Goal: Information Seeking & Learning: Learn about a topic

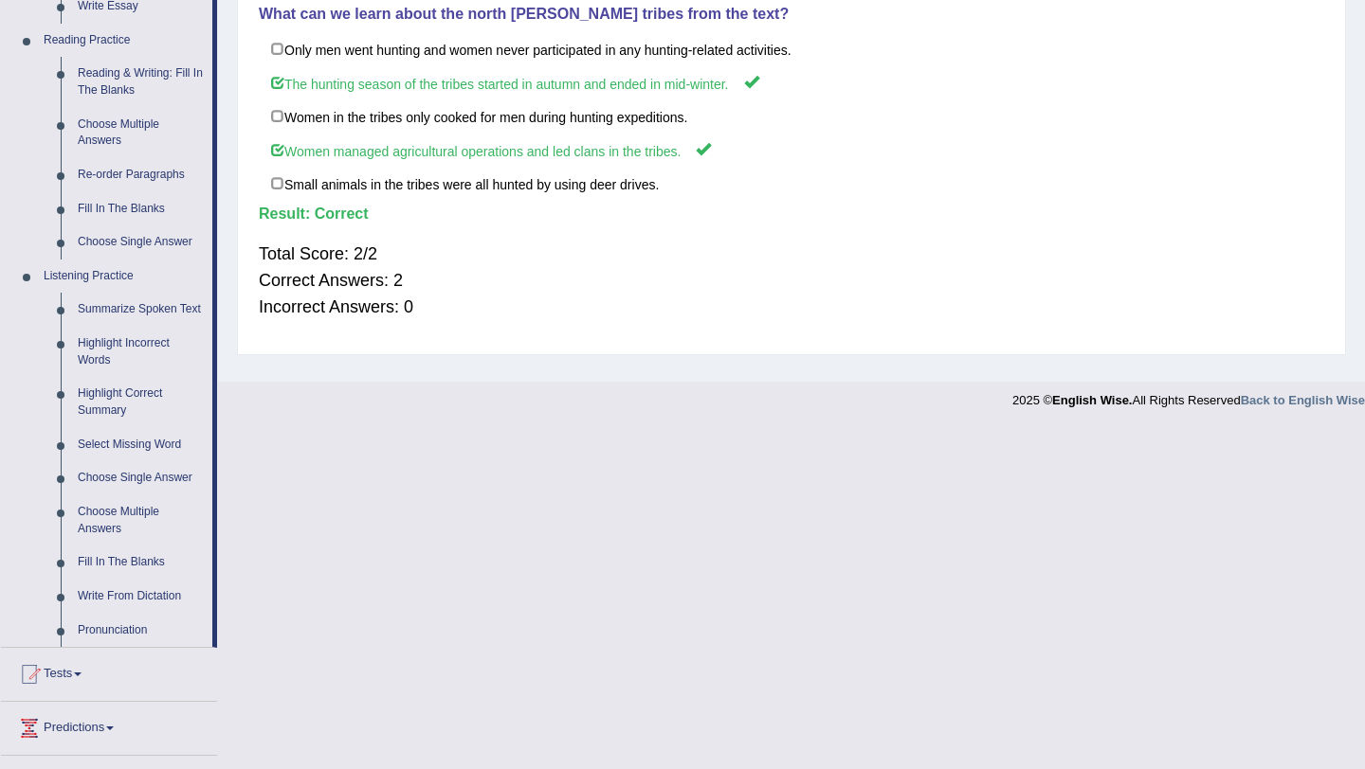
scroll to position [606, 0]
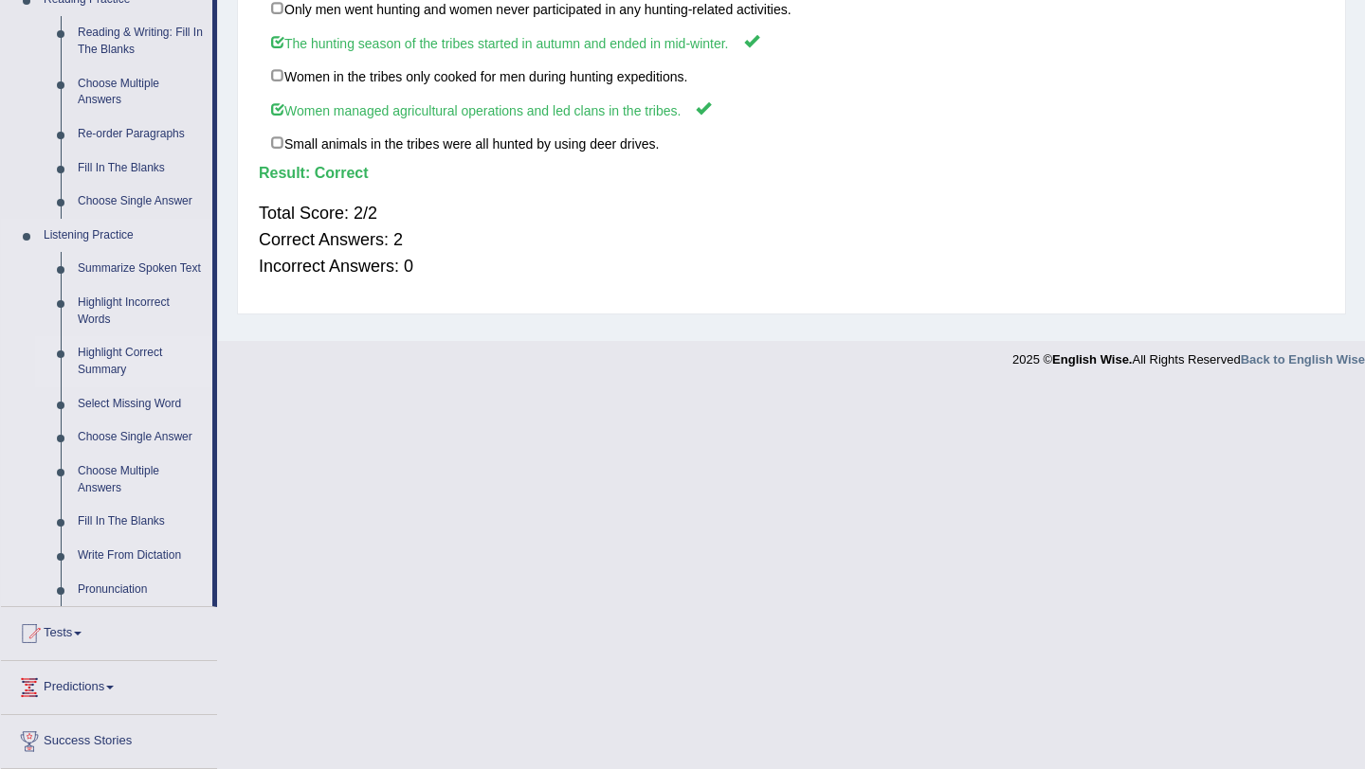
click at [113, 365] on link "Highlight Correct Summary" at bounding box center [140, 361] width 143 height 50
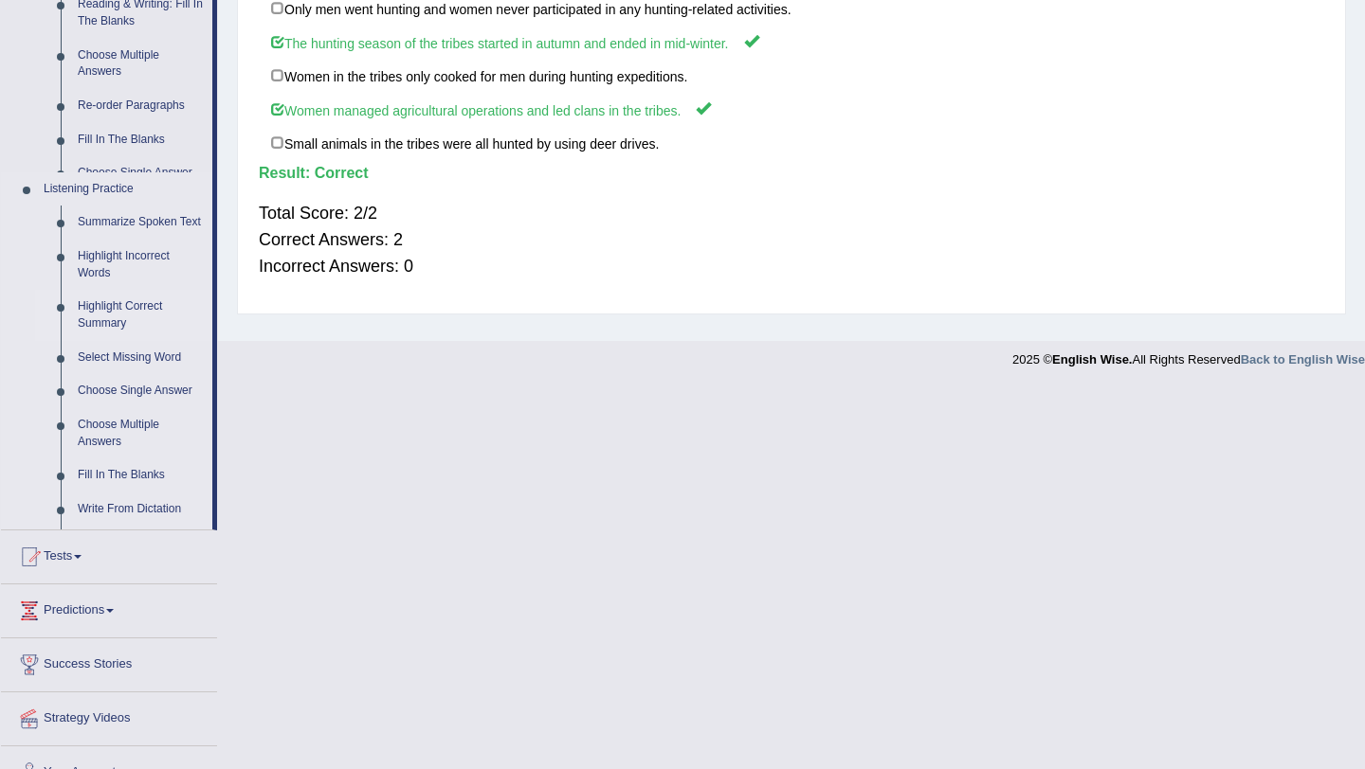
scroll to position [231, 0]
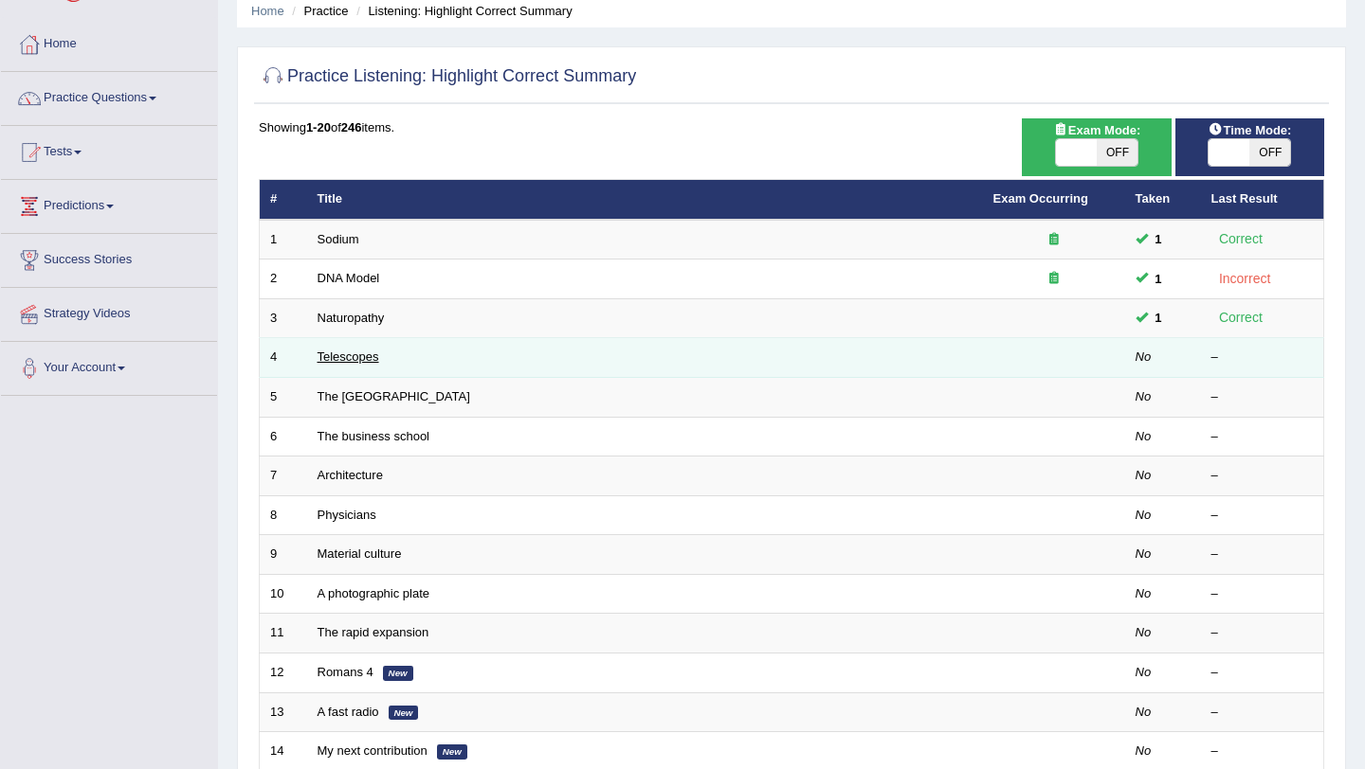
click at [345, 357] on link "Telescopes" at bounding box center [348, 357] width 62 height 14
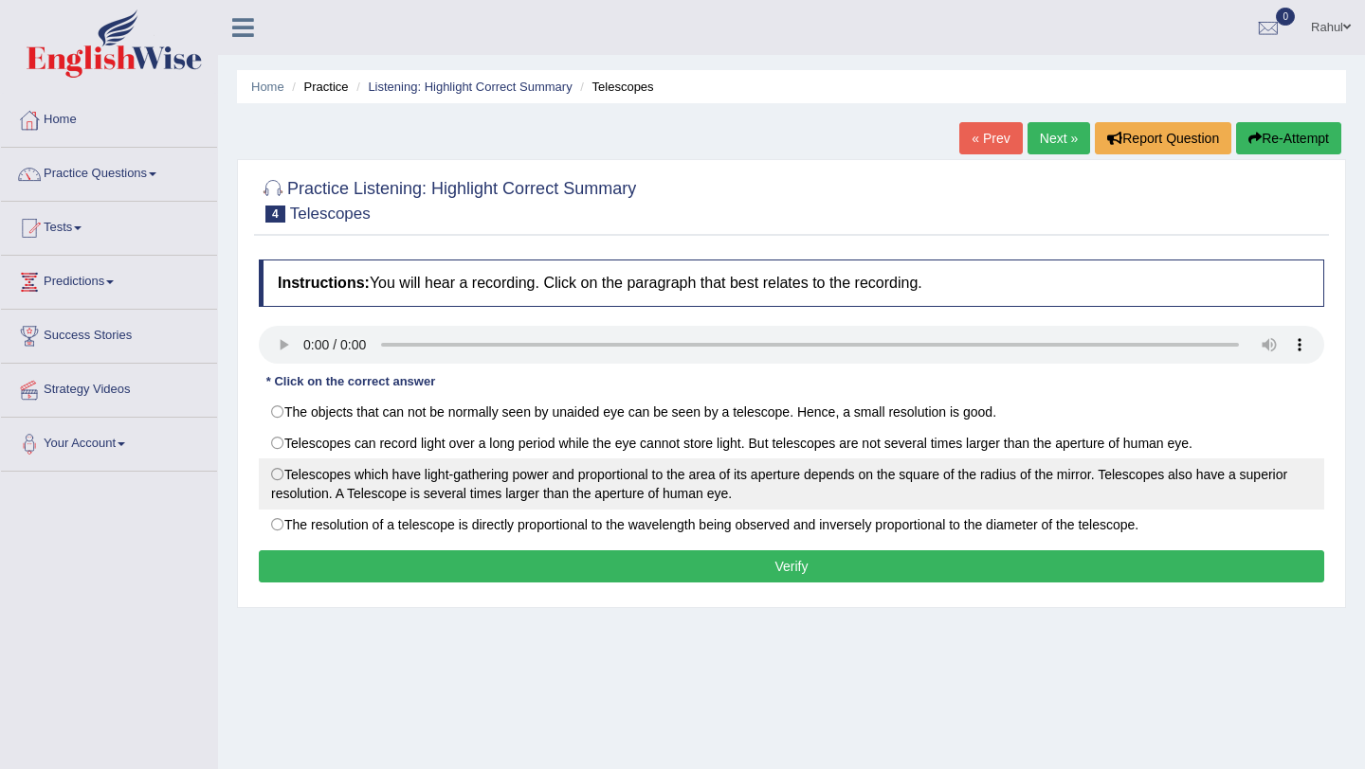
click at [280, 475] on label "Telescopes which have light-gathering power and proportional to the area of its…" at bounding box center [791, 484] width 1065 height 51
radio input "true"
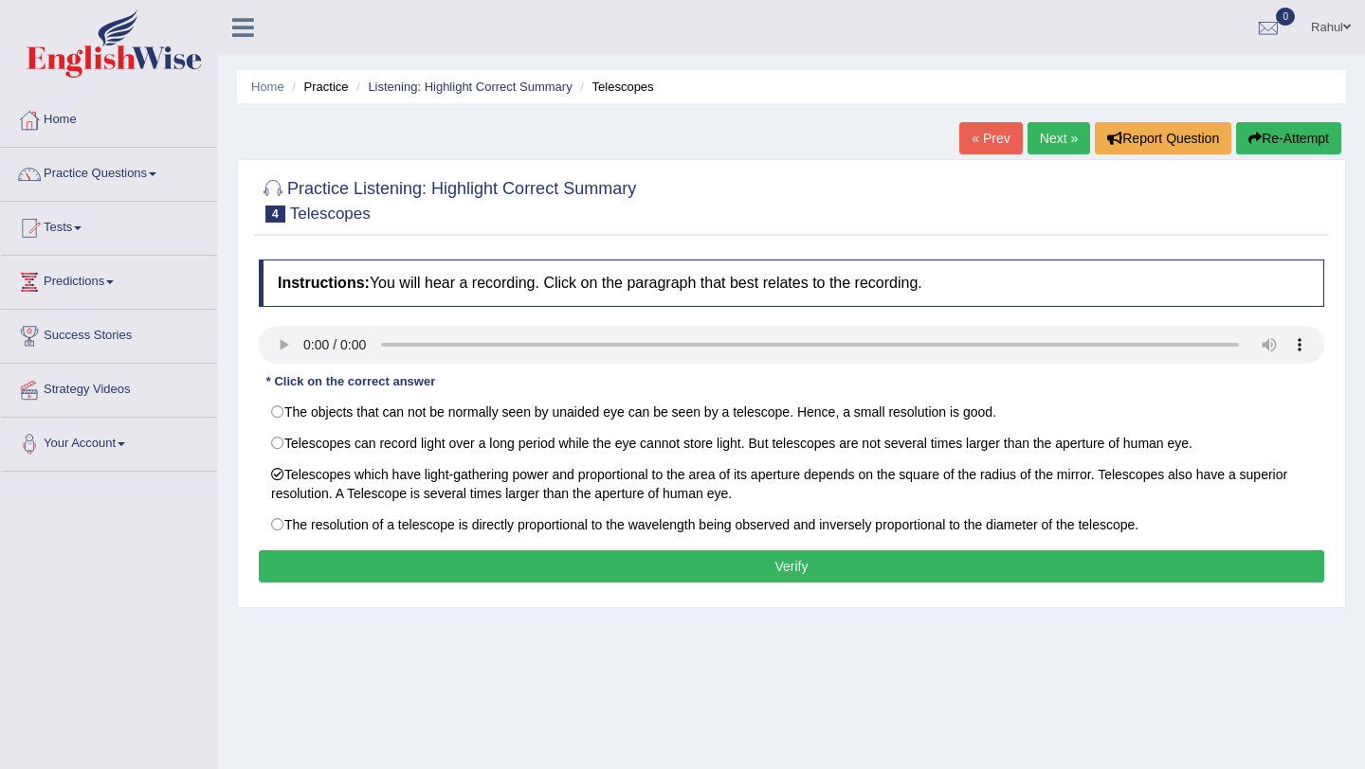
click at [771, 569] on button "Verify" at bounding box center [791, 567] width 1065 height 32
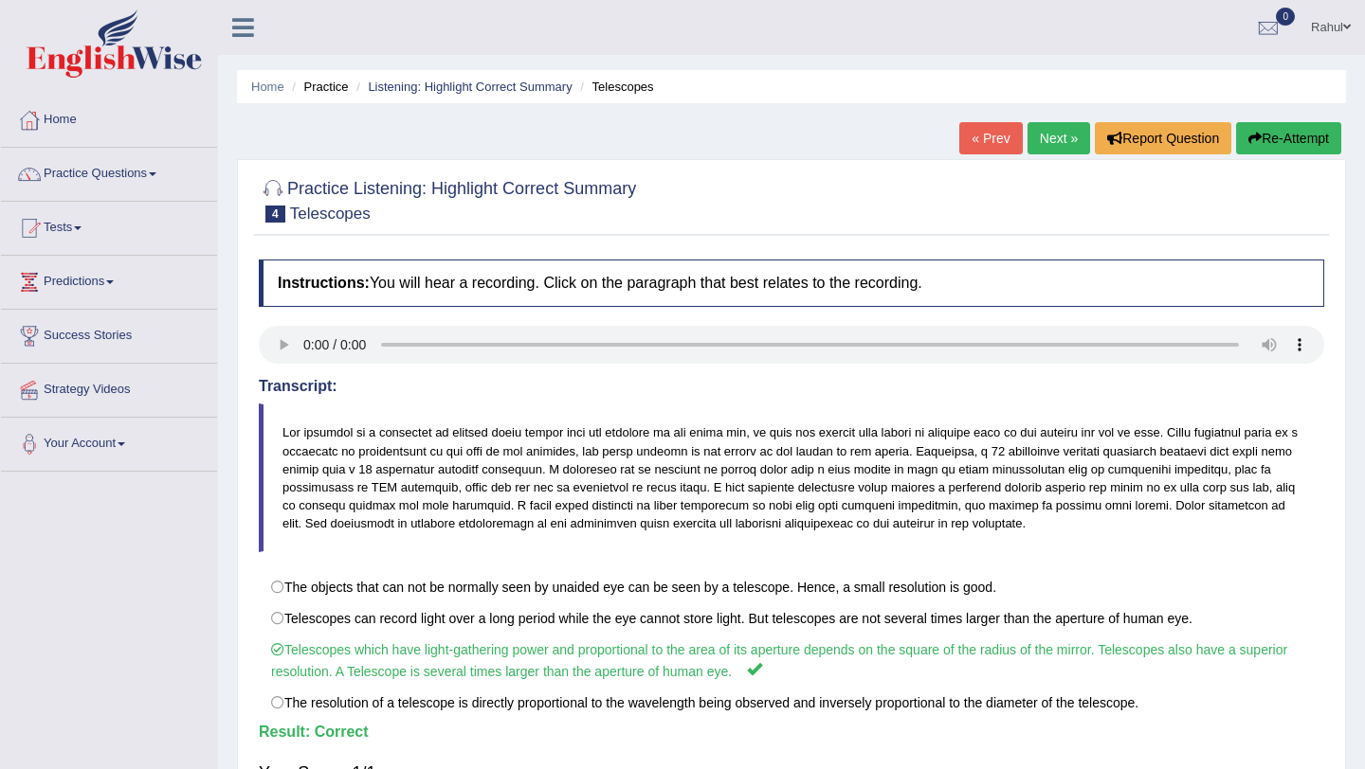
click at [1045, 143] on link "Next »" at bounding box center [1058, 138] width 63 height 32
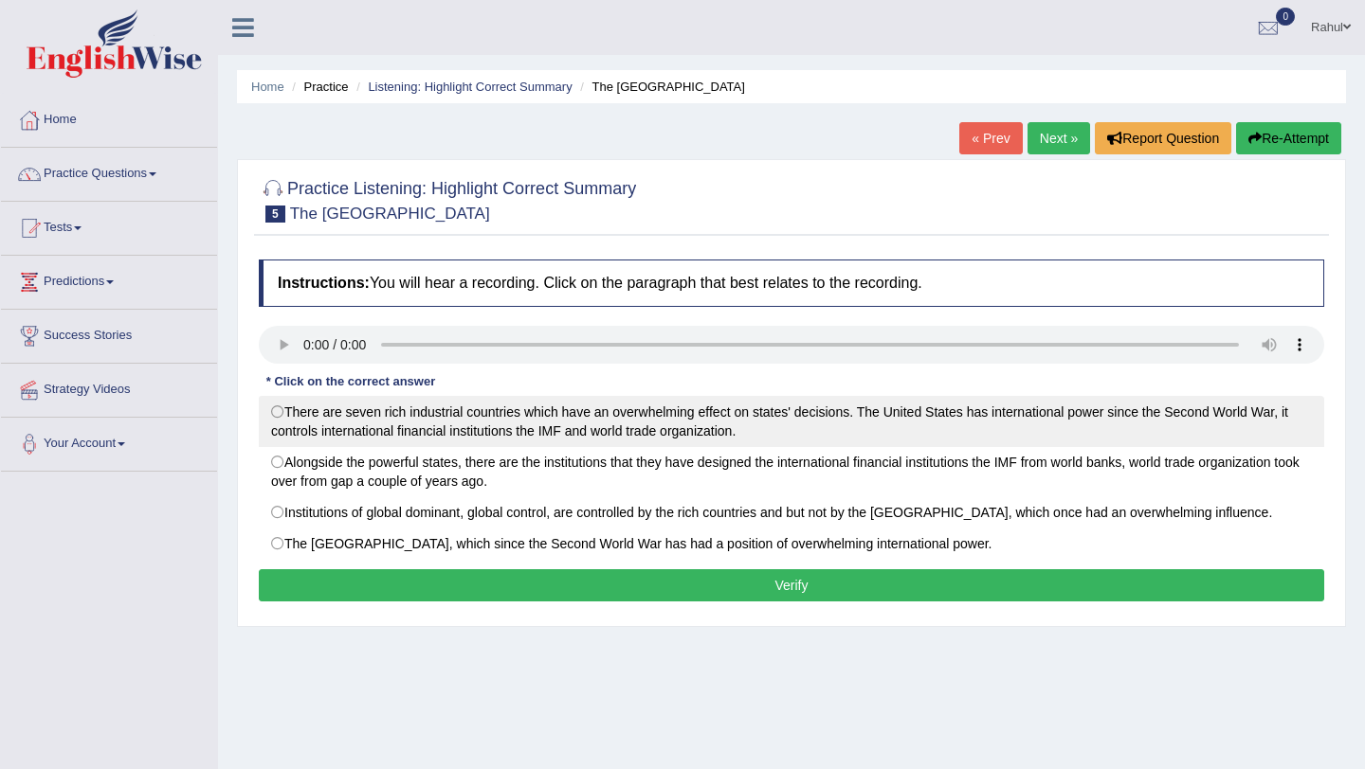
click at [282, 408] on label "There are seven rich industrial countries which have an overwhelming effect on …" at bounding box center [791, 421] width 1065 height 51
radio input "true"
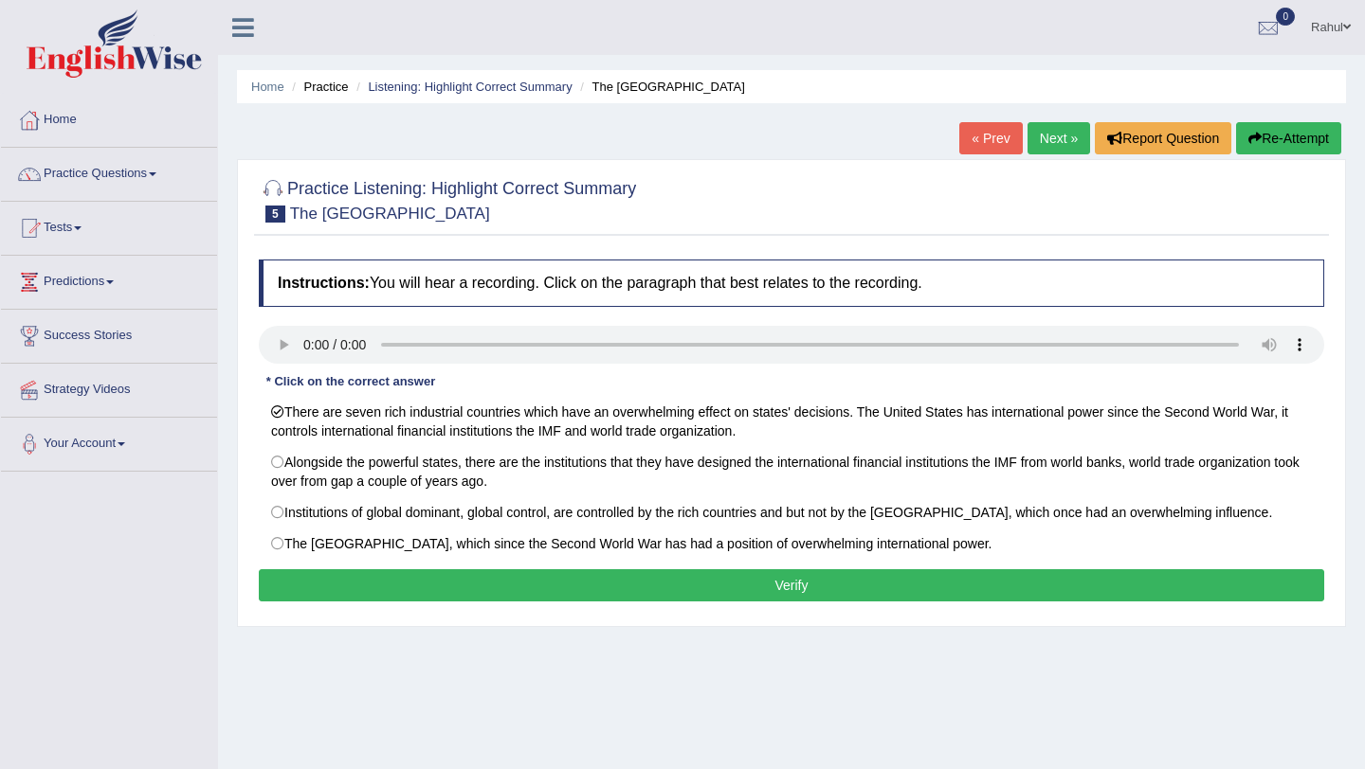
click at [780, 580] on button "Verify" at bounding box center [791, 585] width 1065 height 32
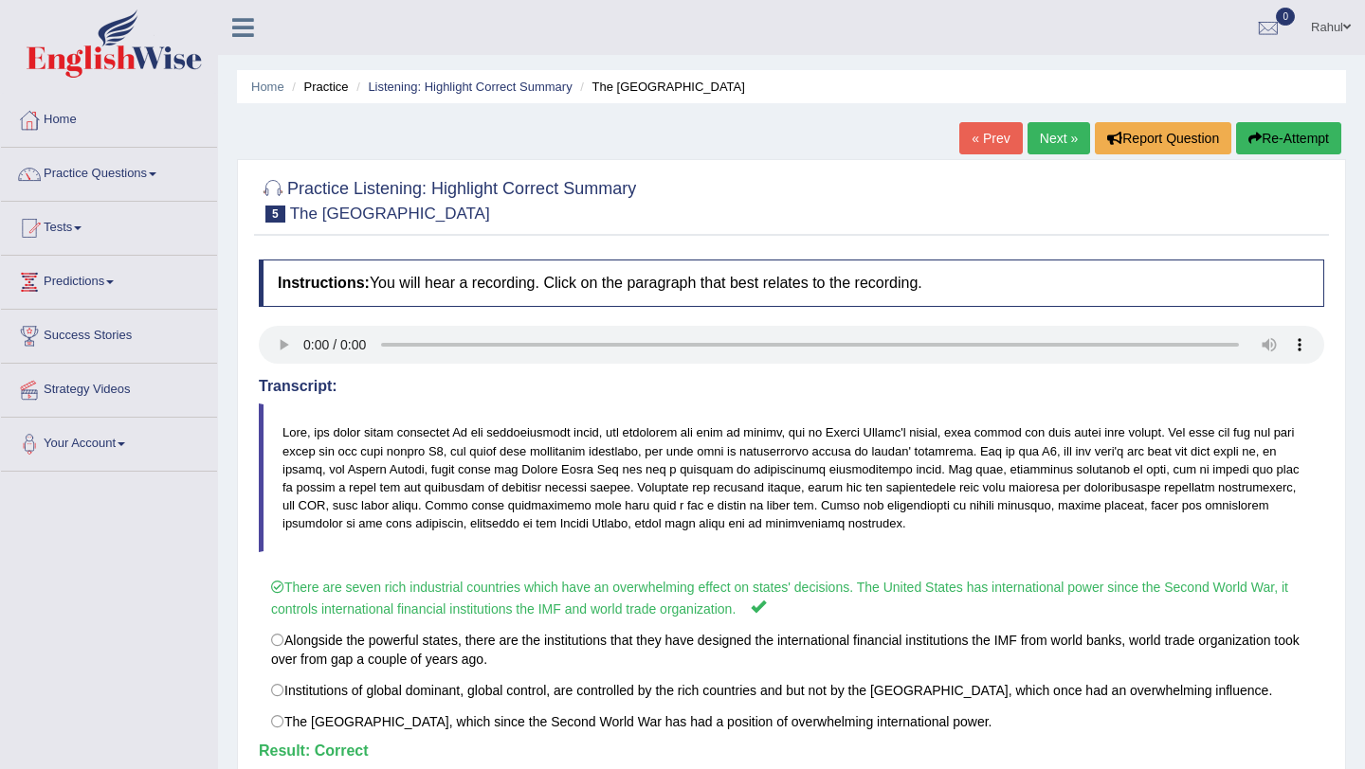
click at [1044, 146] on link "Next »" at bounding box center [1058, 138] width 63 height 32
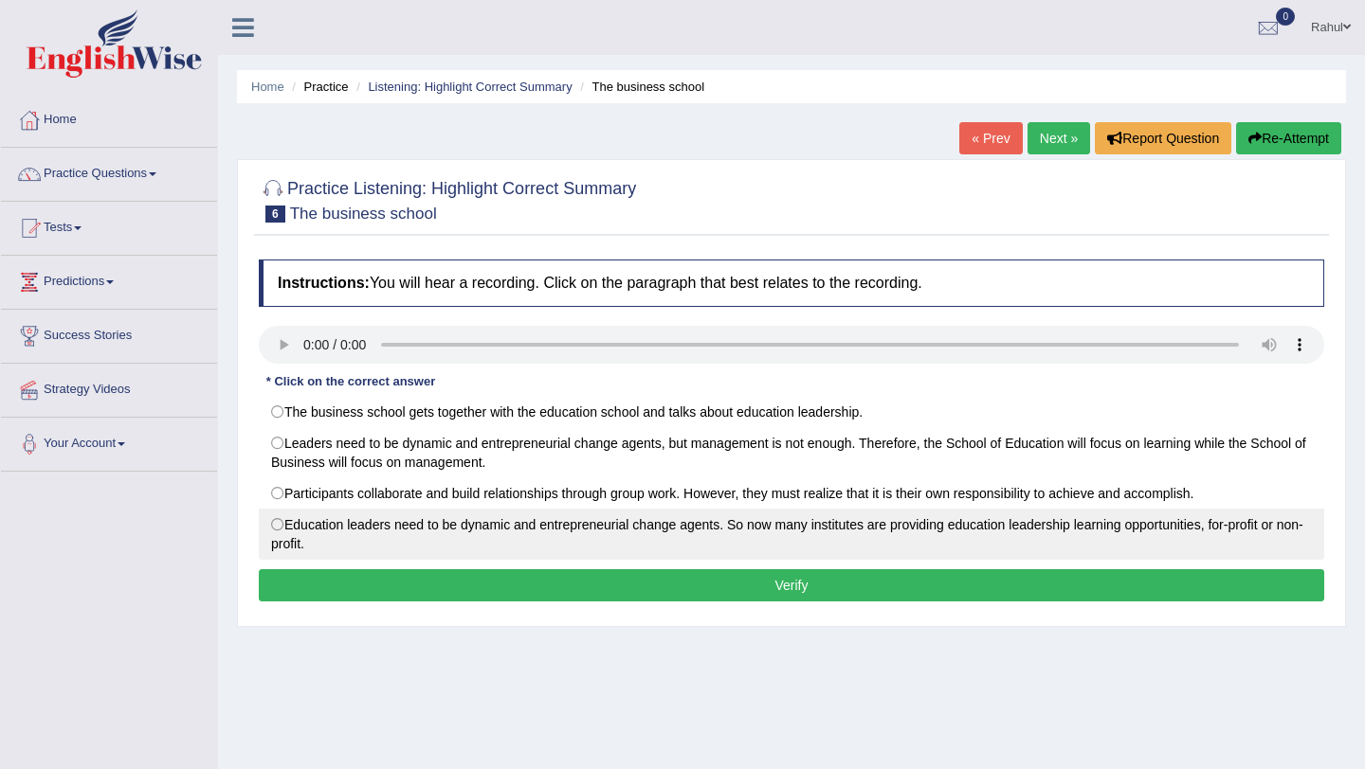
click at [281, 526] on label "Education leaders need to be dynamic and entrepreneurial change agents. So now …" at bounding box center [791, 534] width 1065 height 51
radio input "true"
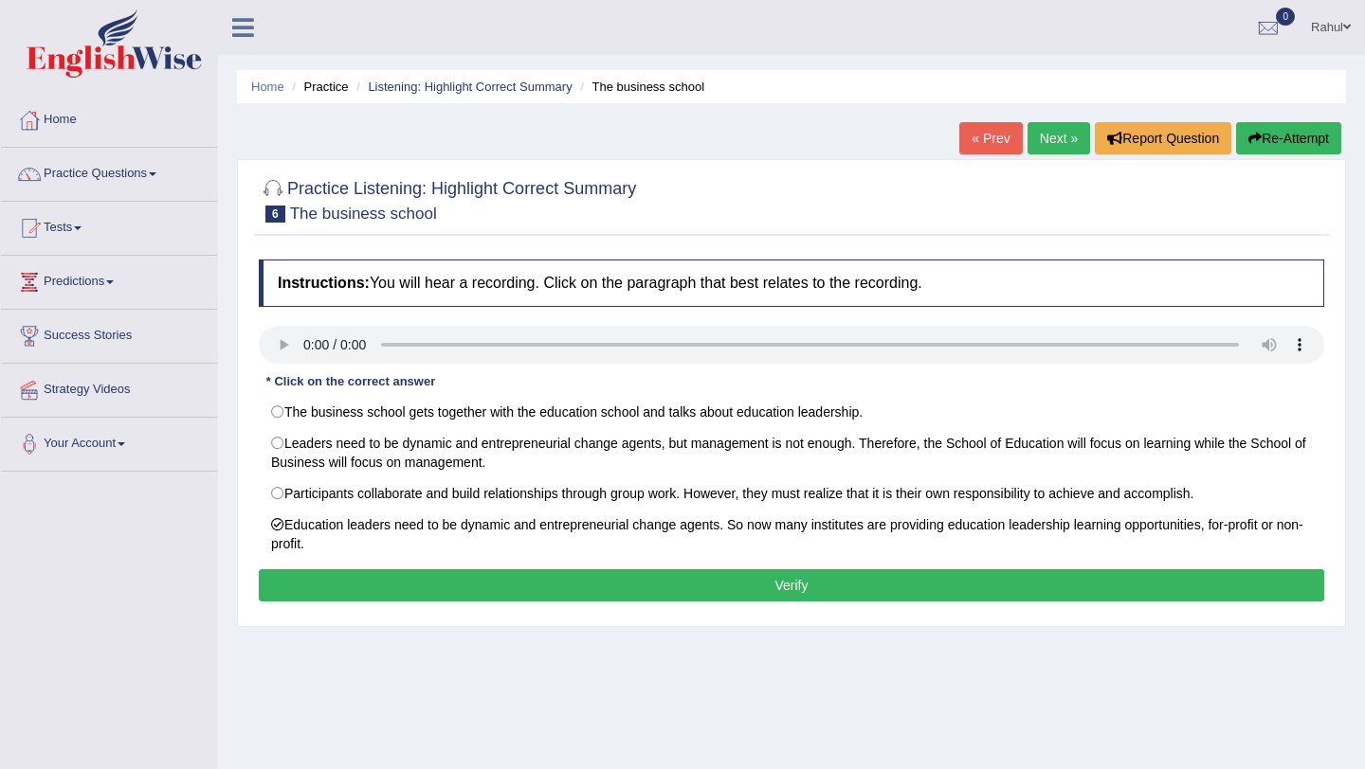
click at [781, 592] on button "Verify" at bounding box center [791, 585] width 1065 height 32
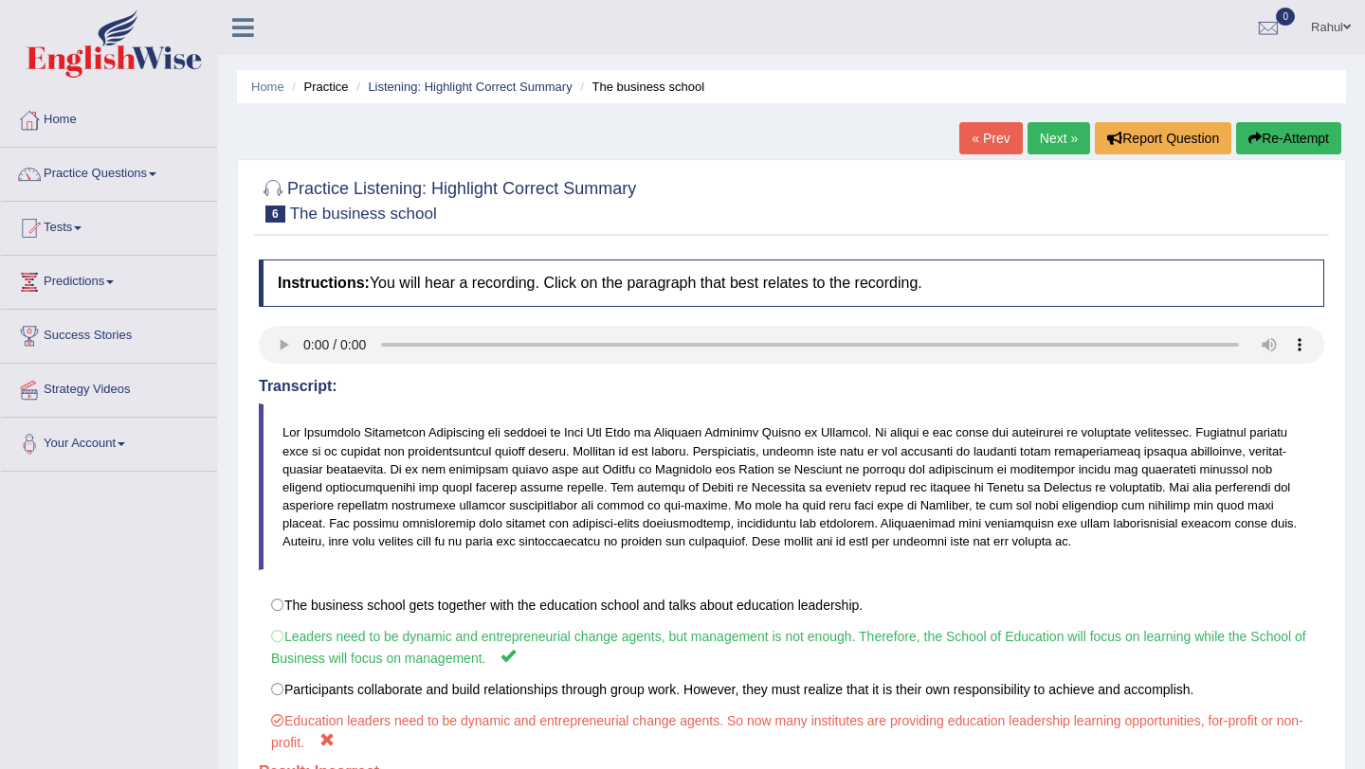
click at [1260, 137] on button "Re-Attempt" at bounding box center [1288, 138] width 105 height 32
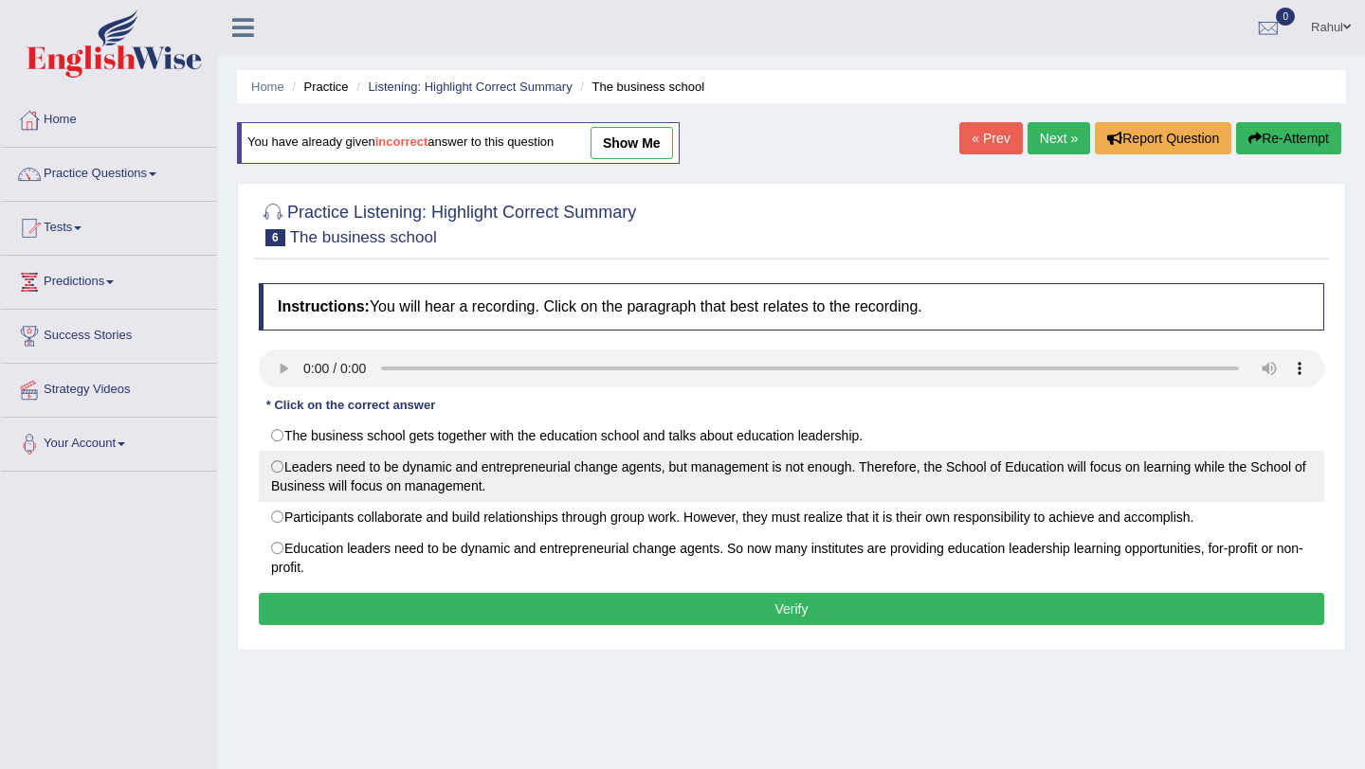
click at [281, 470] on label "Leaders need to be dynamic and entrepreneurial change agents, but management is…" at bounding box center [791, 476] width 1065 height 51
radio input "true"
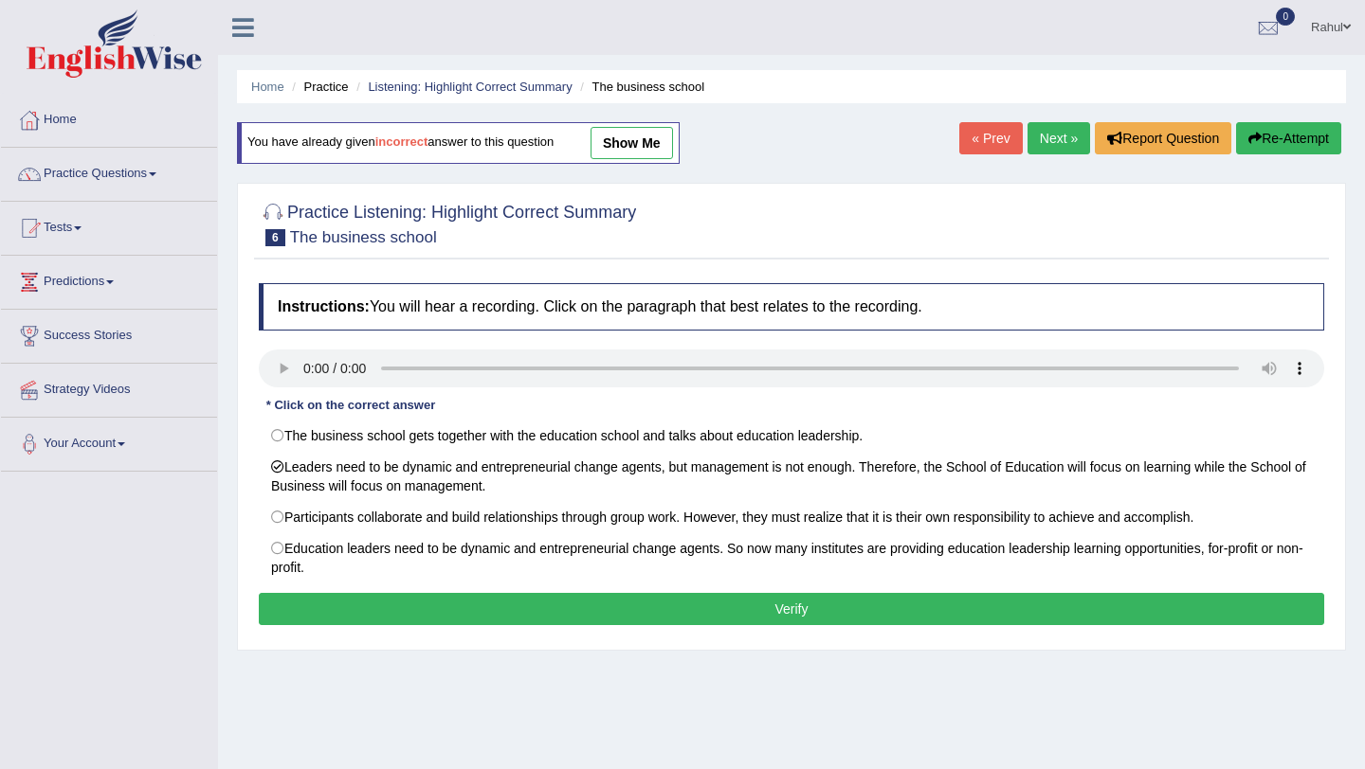
click at [800, 602] on button "Verify" at bounding box center [791, 609] width 1065 height 32
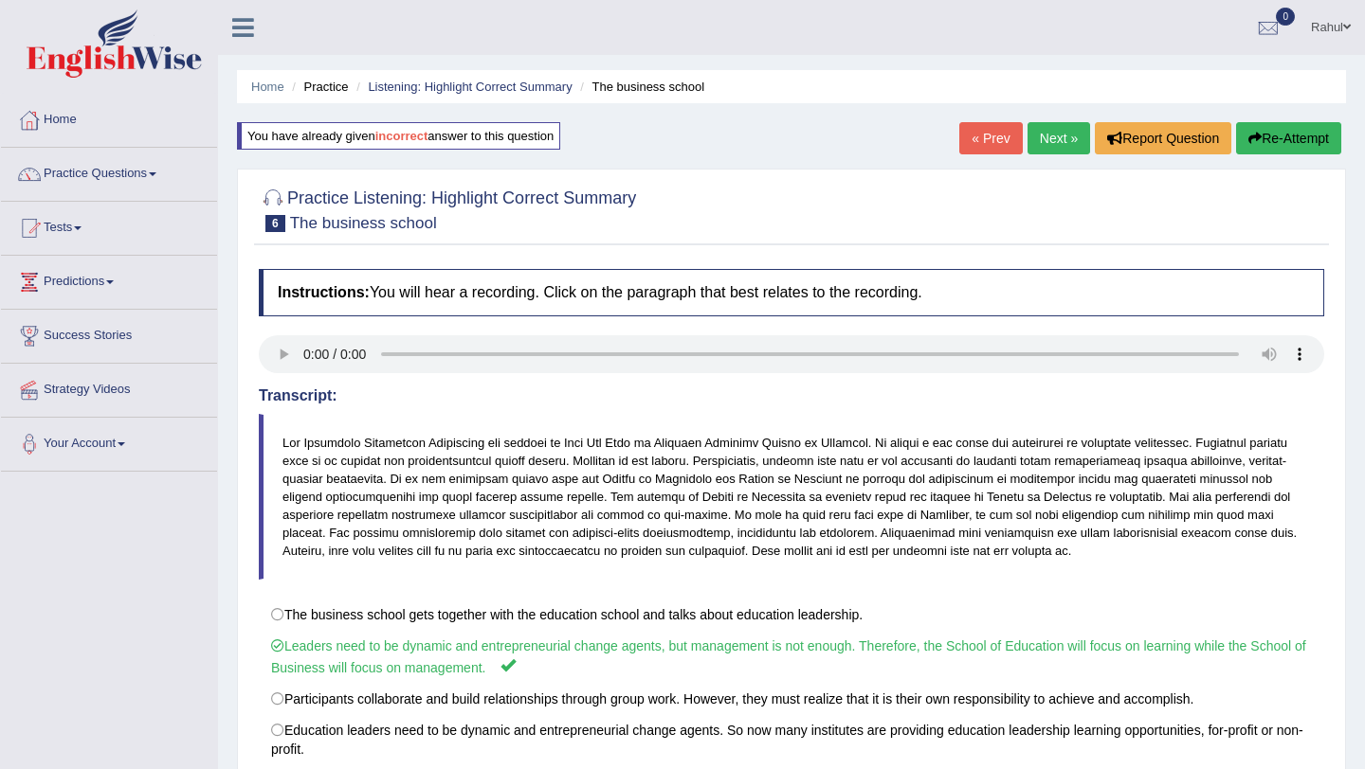
click at [1052, 140] on link "Next »" at bounding box center [1058, 138] width 63 height 32
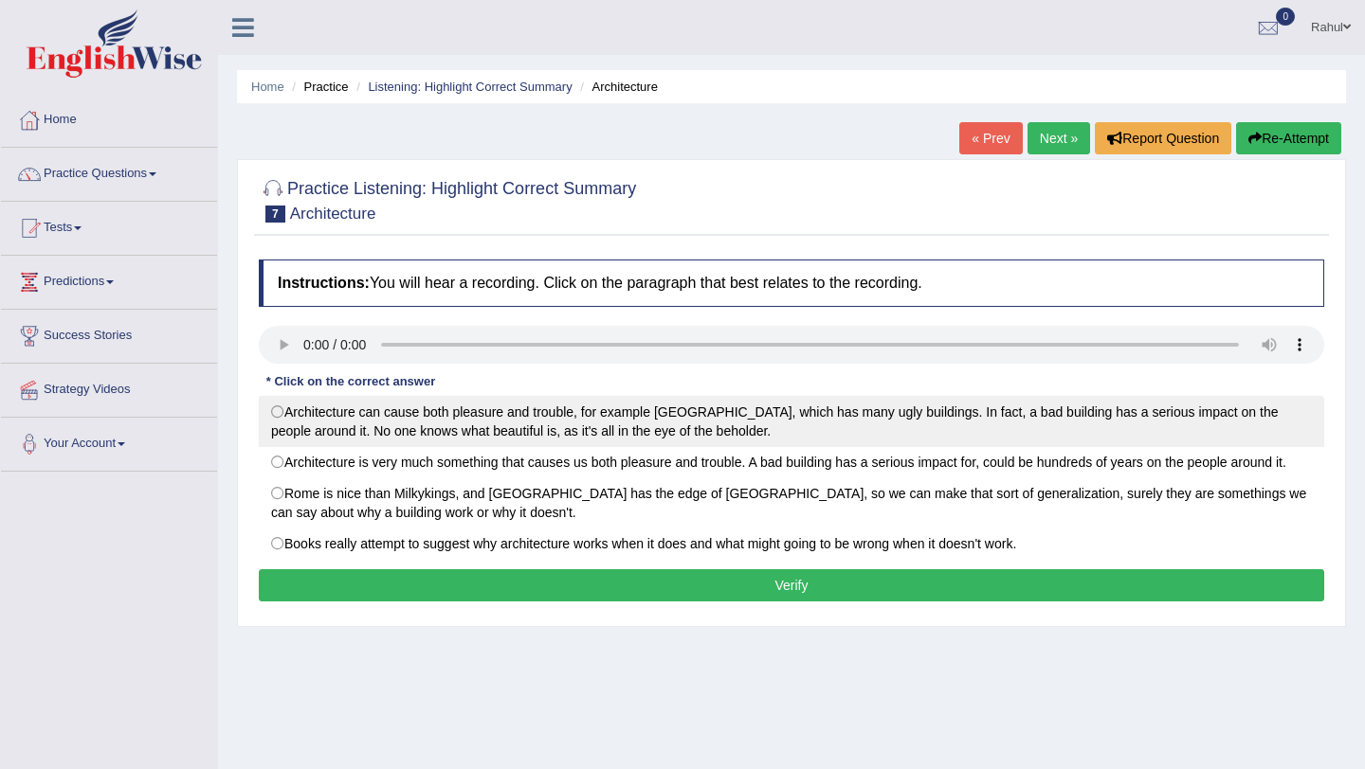
click at [280, 412] on label "Architecture can cause both pleasure and trouble, for example [GEOGRAPHIC_DATA]…" at bounding box center [791, 421] width 1065 height 51
radio input "true"
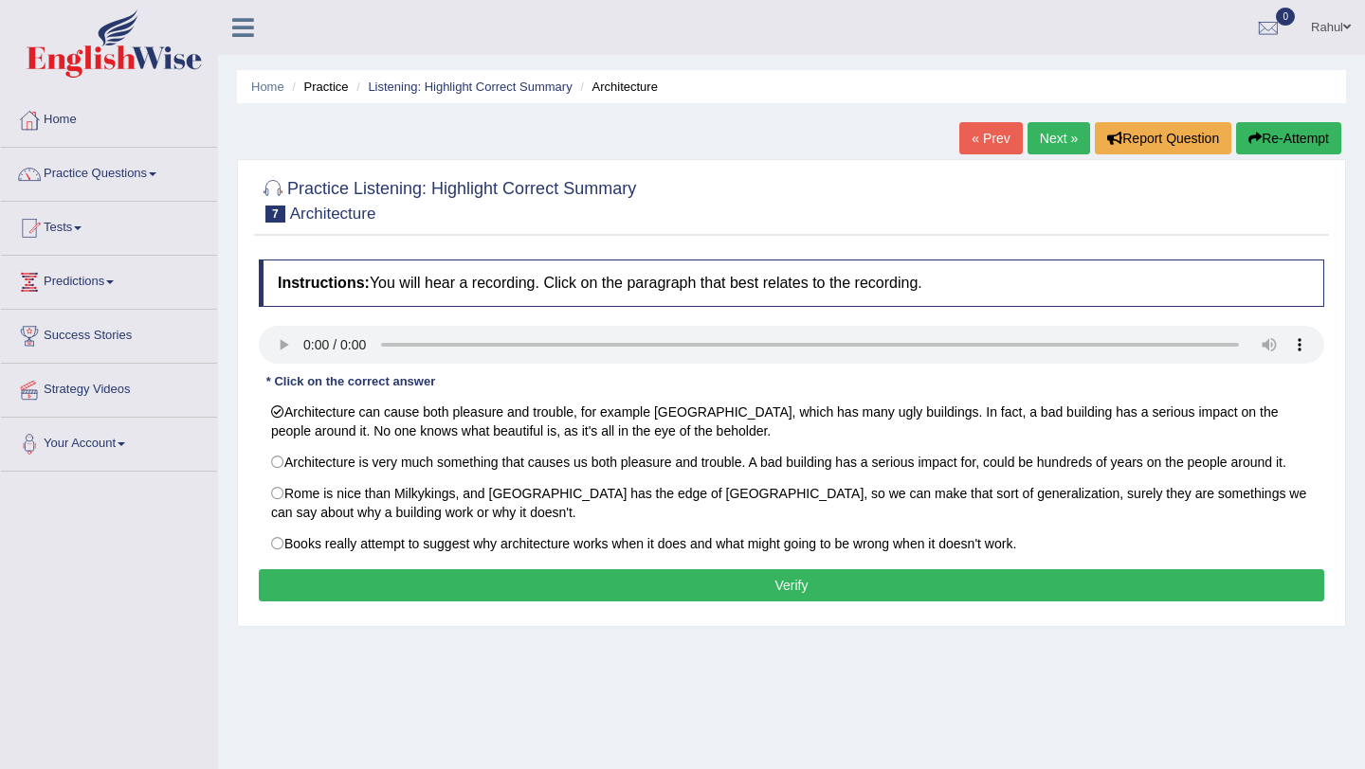
click at [749, 580] on button "Verify" at bounding box center [791, 585] width 1065 height 32
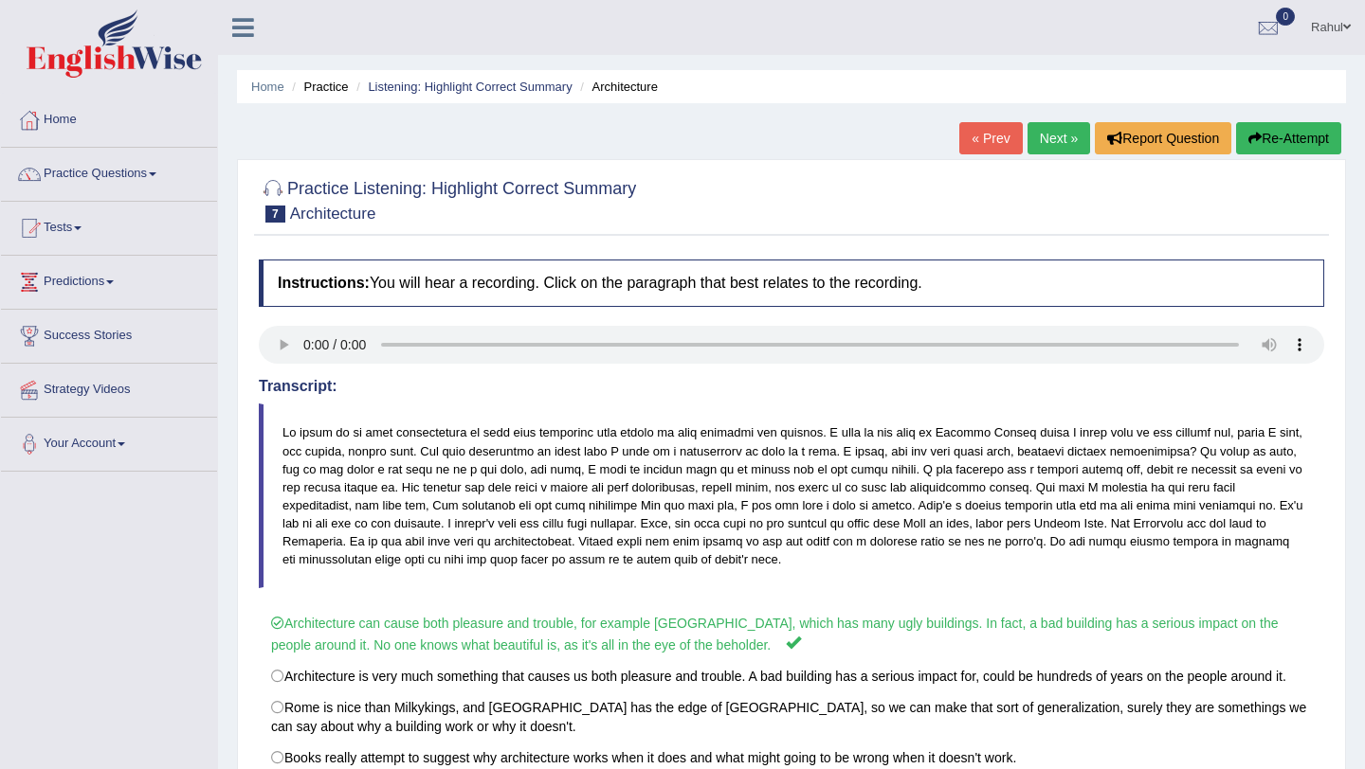
click at [1041, 129] on link "Next »" at bounding box center [1058, 138] width 63 height 32
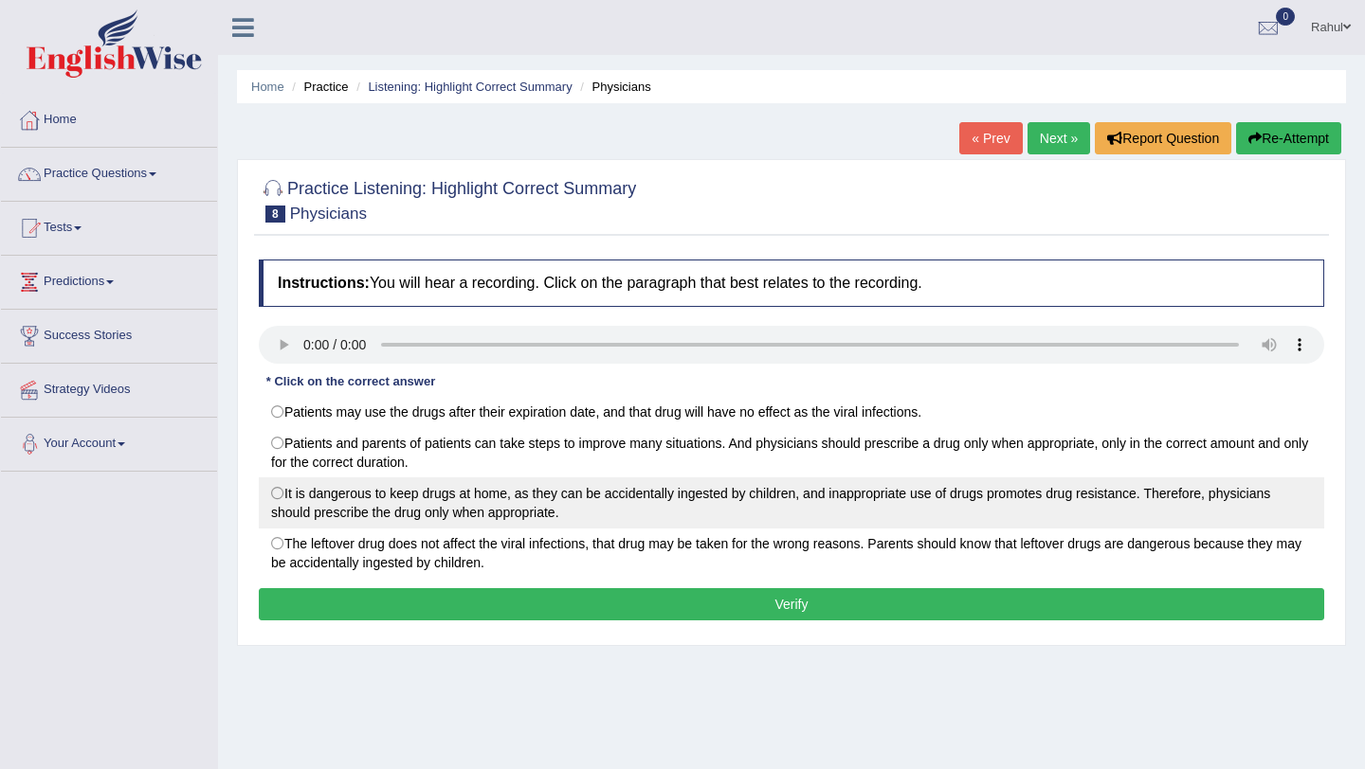
click at [280, 497] on label "It is dangerous to keep drugs at home, as they can be accidentally ingested by …" at bounding box center [791, 503] width 1065 height 51
radio input "true"
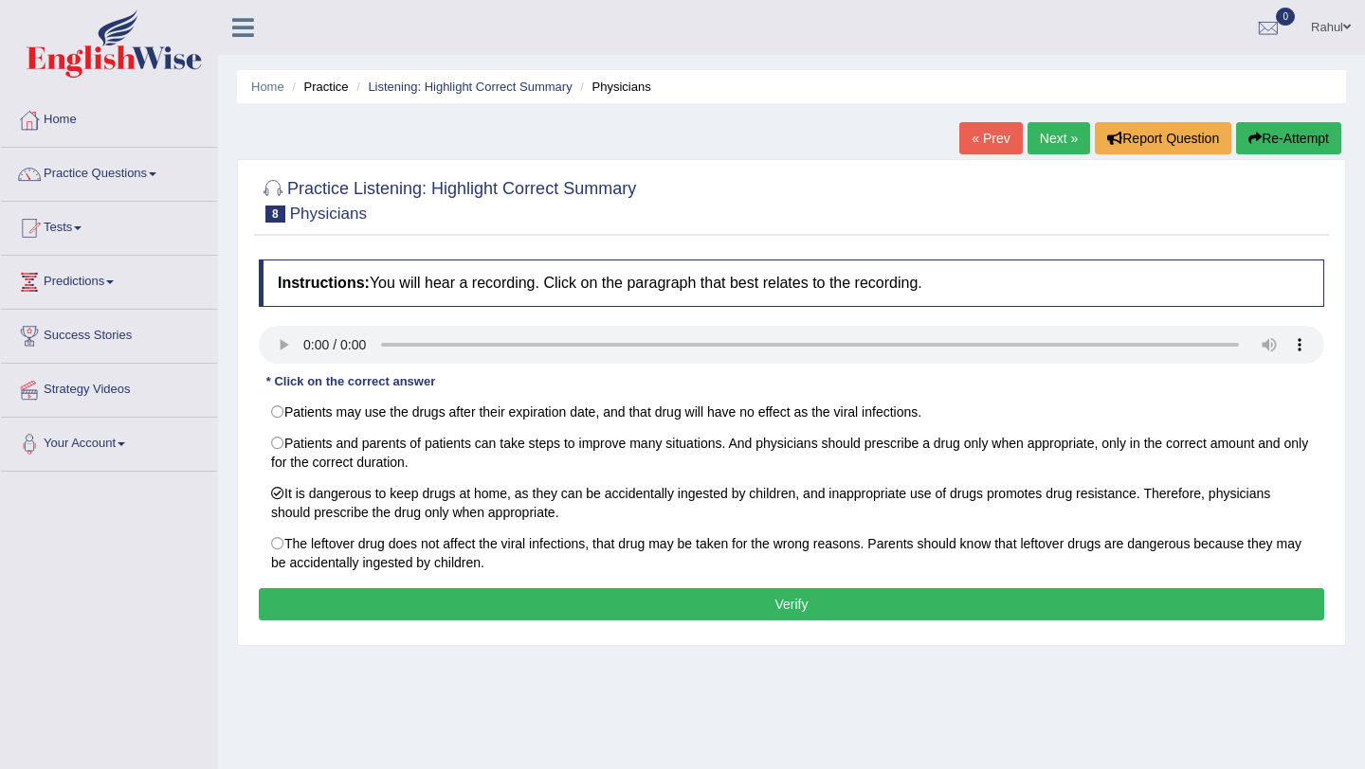
click at [783, 603] on button "Verify" at bounding box center [791, 604] width 1065 height 32
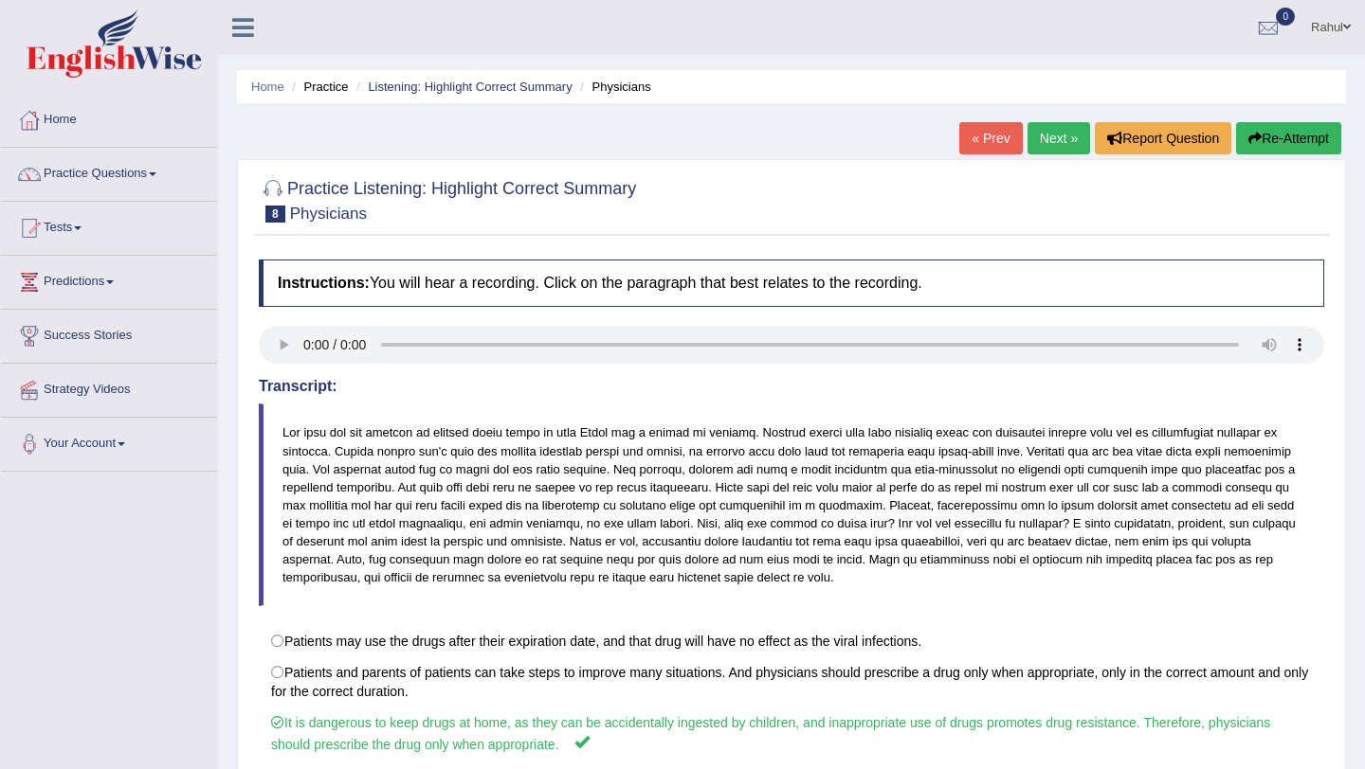
click at [1038, 138] on link "Next »" at bounding box center [1058, 138] width 63 height 32
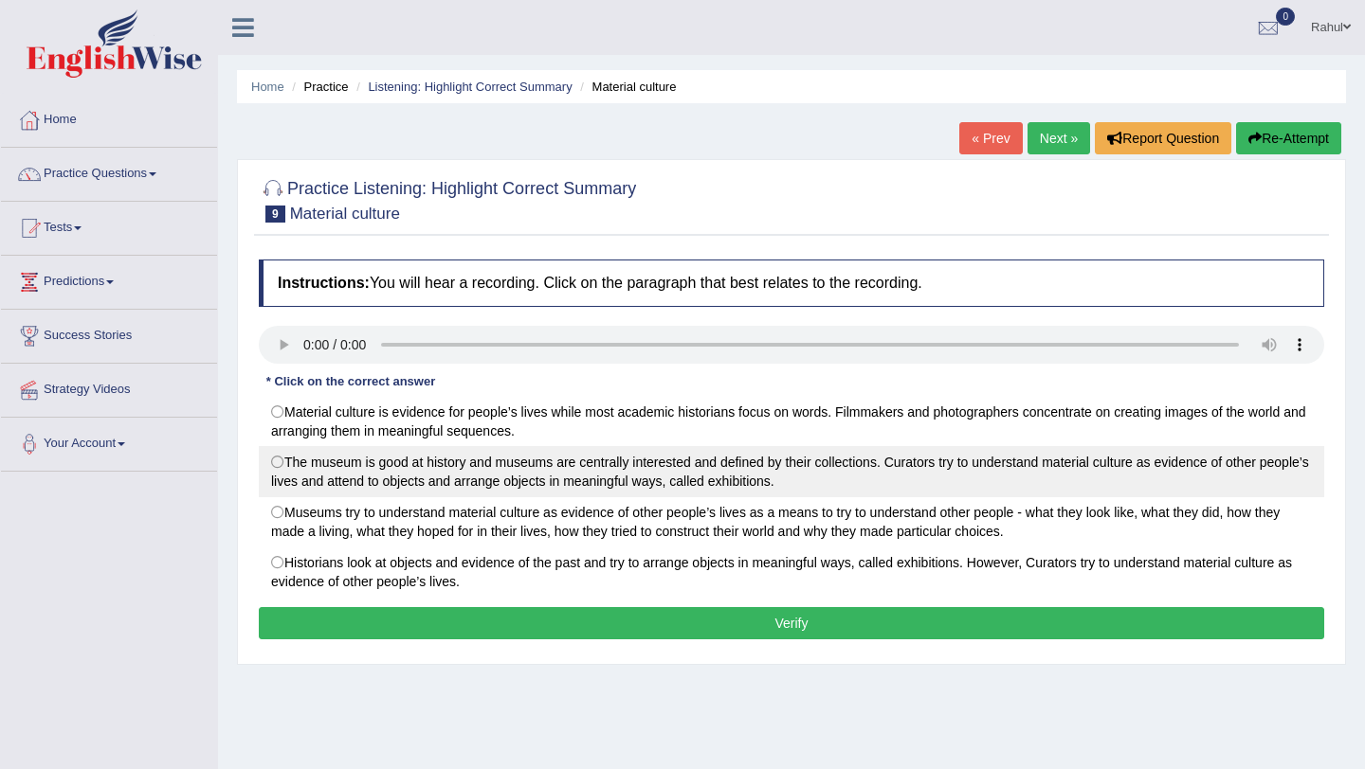
click at [279, 464] on label "The museum is good at history and museums are centrally interested and defined …" at bounding box center [791, 471] width 1065 height 51
radio input "true"
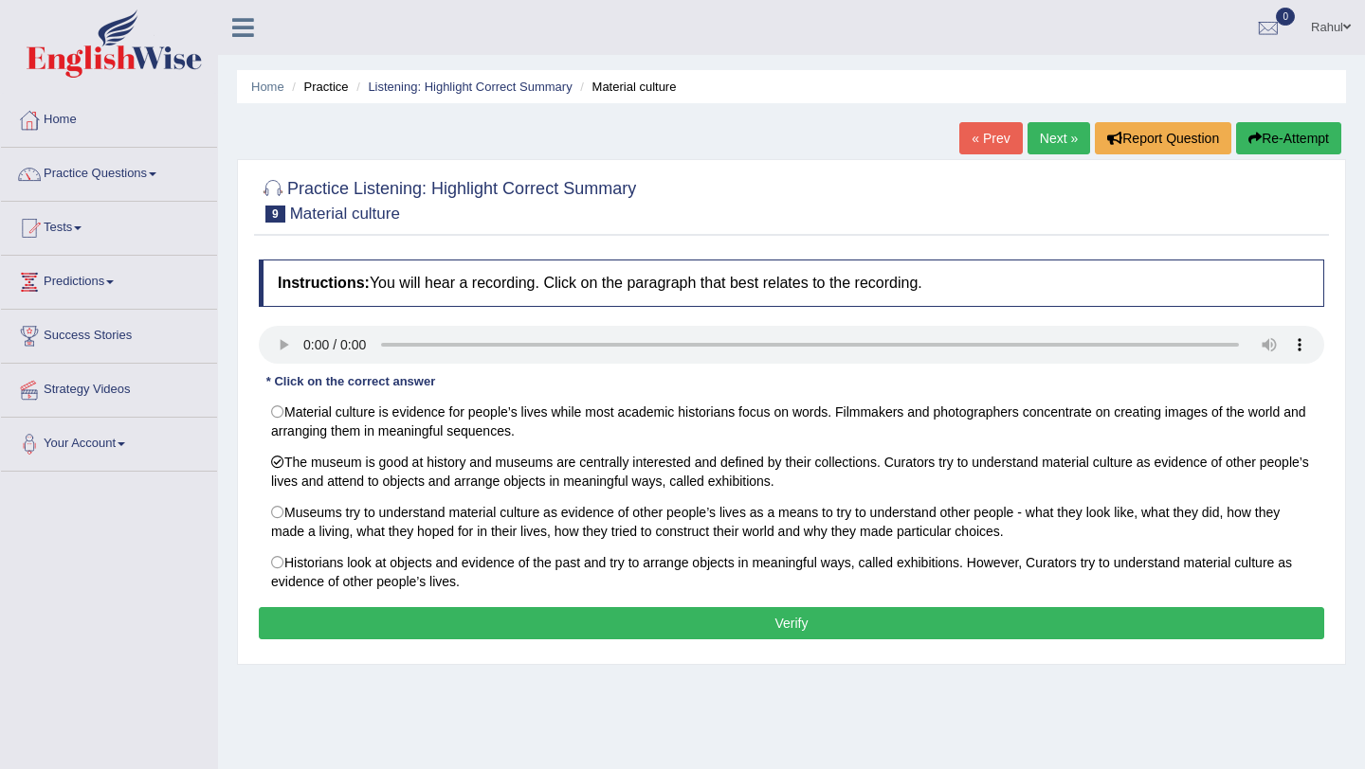
click at [790, 617] on button "Verify" at bounding box center [791, 623] width 1065 height 32
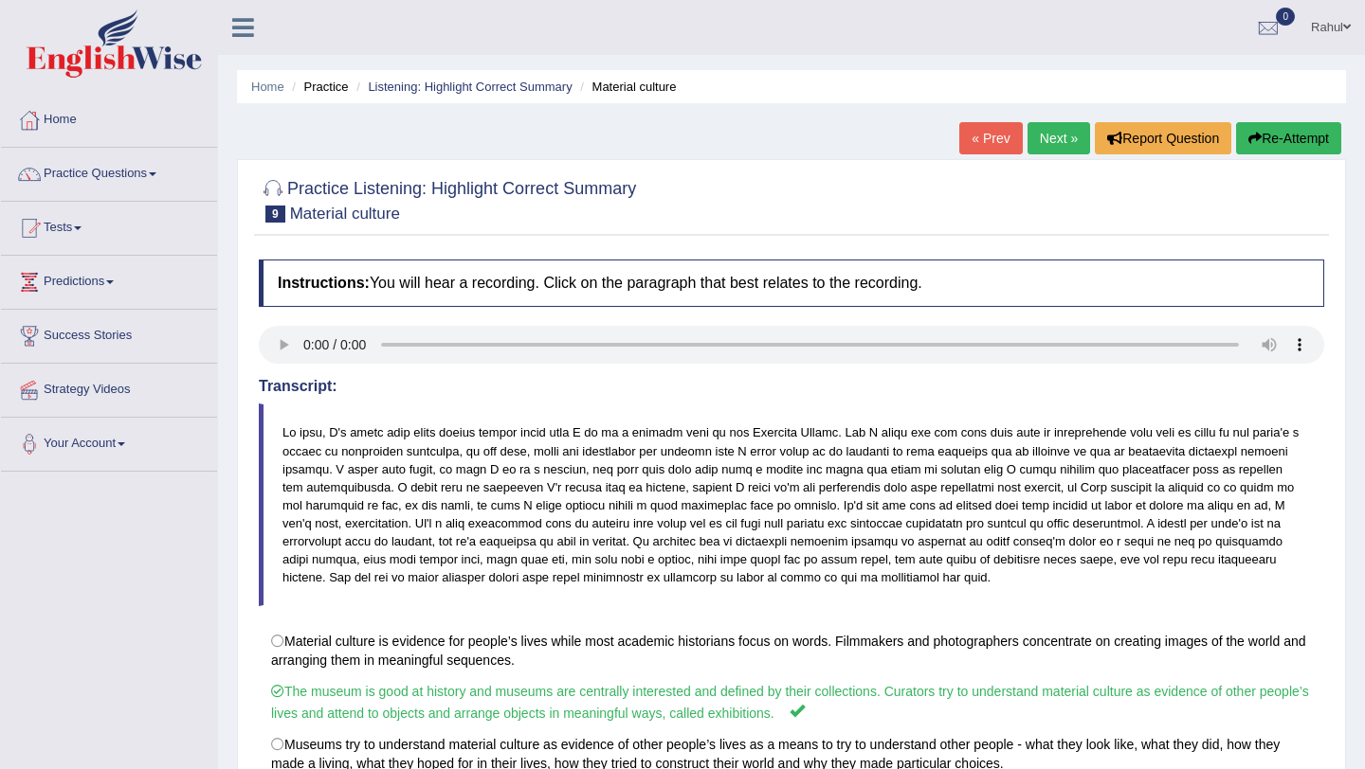
click at [1047, 138] on link "Next »" at bounding box center [1058, 138] width 63 height 32
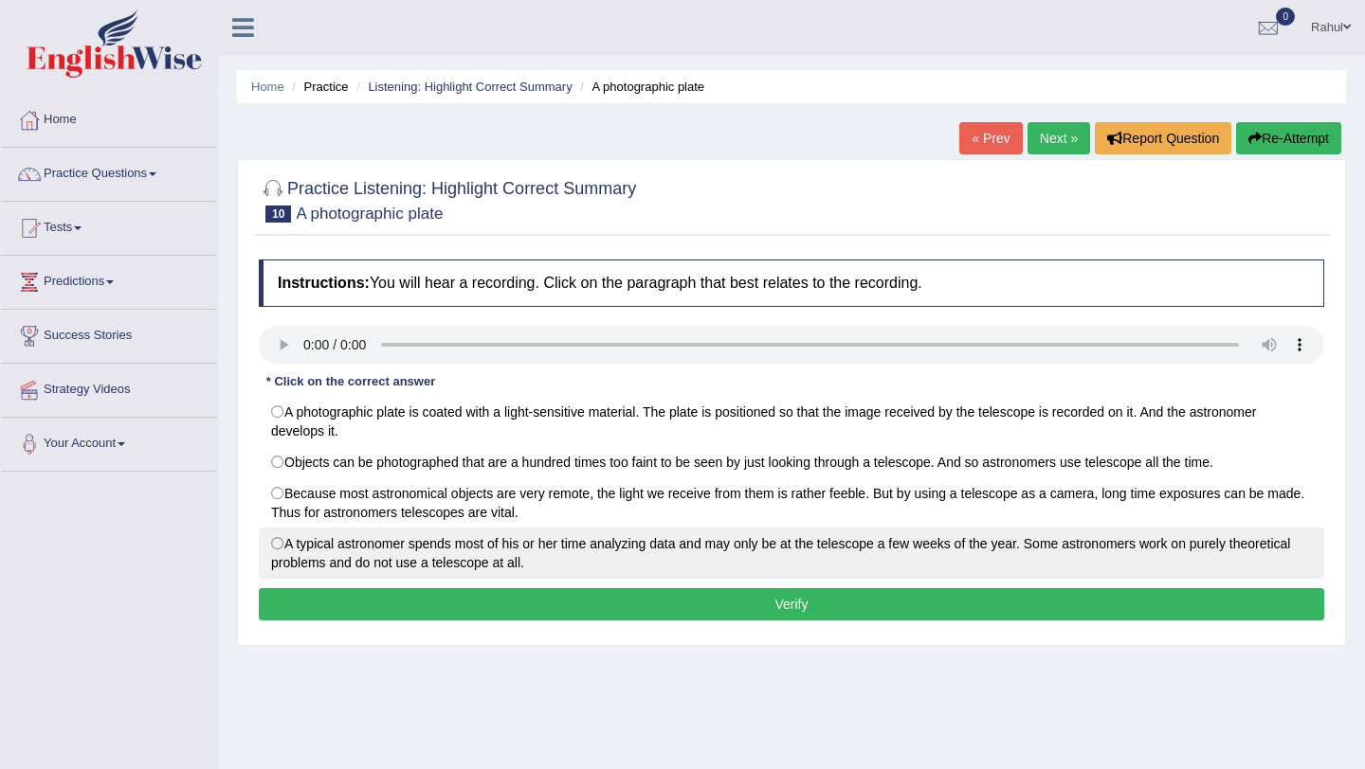
click at [281, 542] on label "A typical astronomer spends most of his or her time analyzing data and may only…" at bounding box center [791, 553] width 1065 height 51
radio input "true"
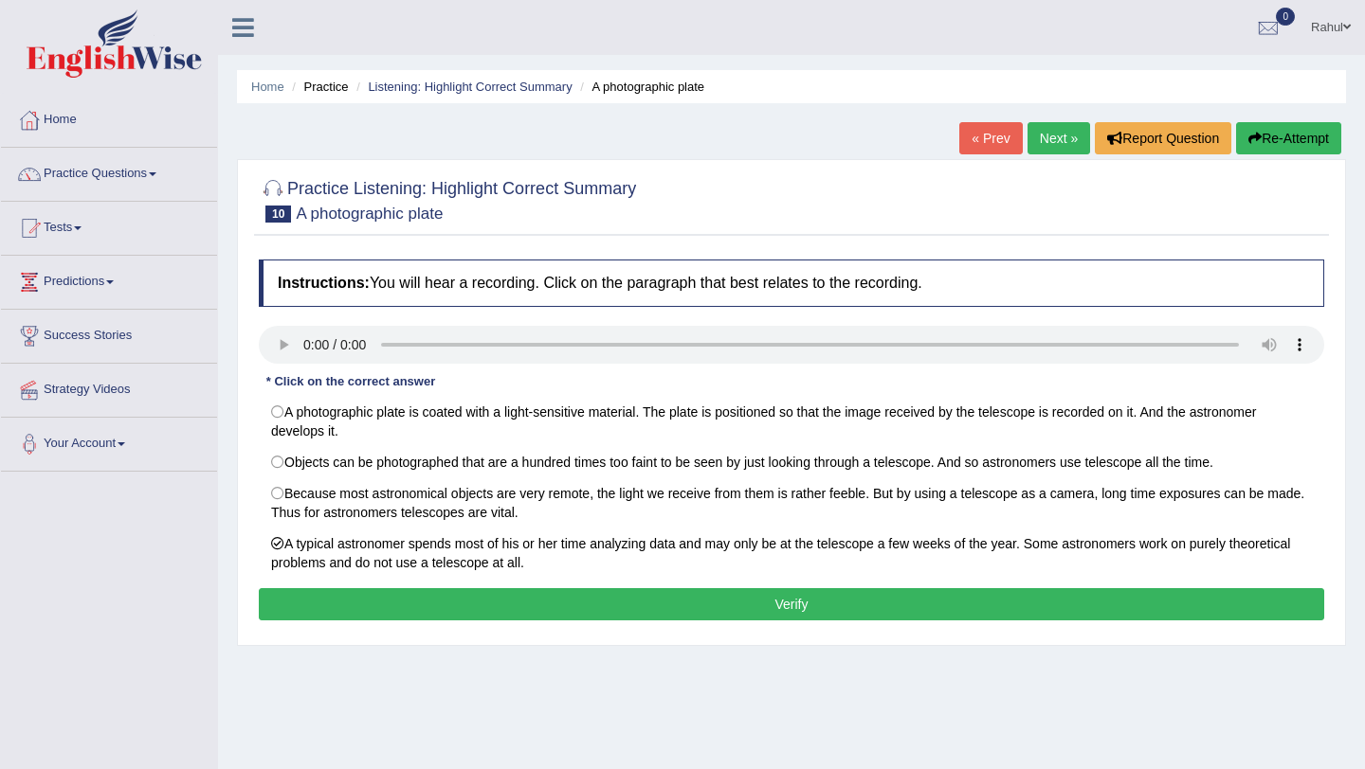
click at [695, 606] on button "Verify" at bounding box center [791, 604] width 1065 height 32
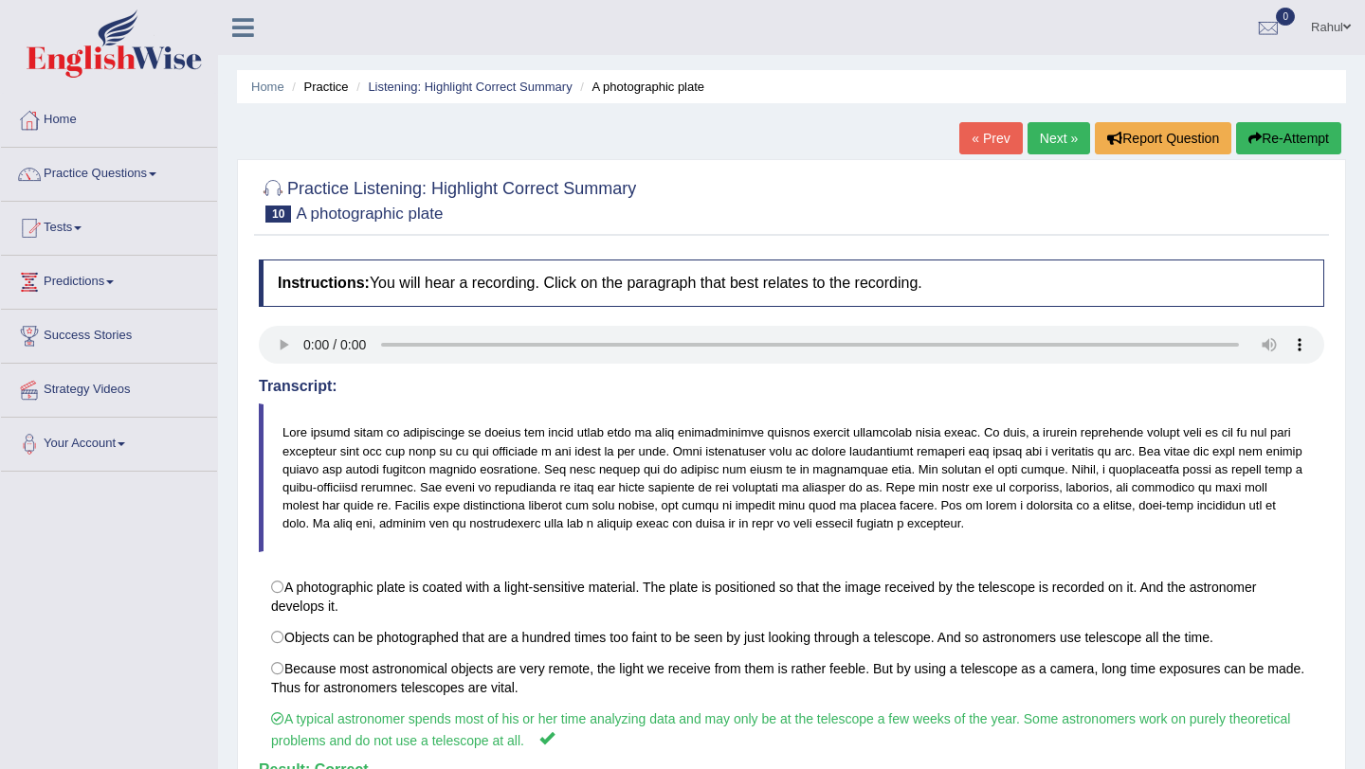
click at [1044, 141] on link "Next »" at bounding box center [1058, 138] width 63 height 32
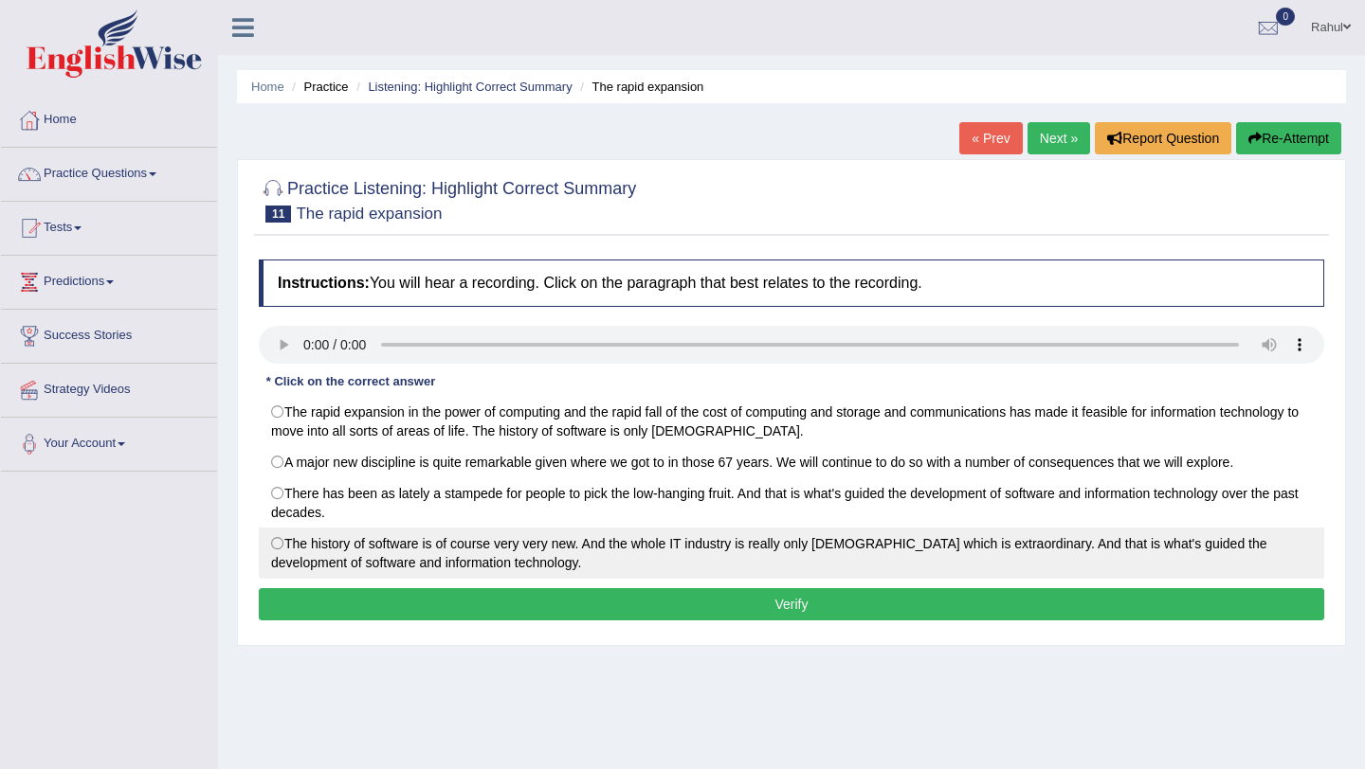
click at [280, 539] on label "The history of software is of course very very new. And the whole IT industry i…" at bounding box center [791, 553] width 1065 height 51
radio input "true"
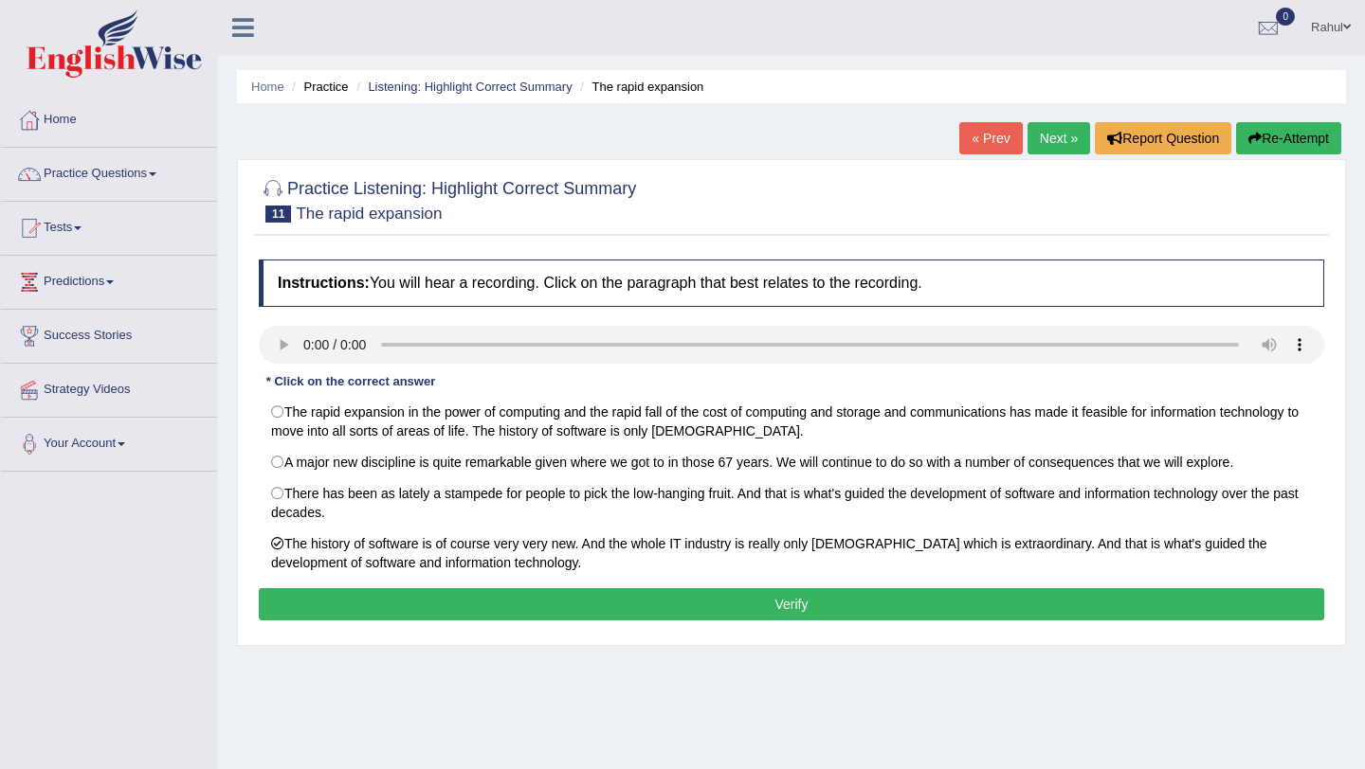
click at [748, 610] on button "Verify" at bounding box center [791, 604] width 1065 height 32
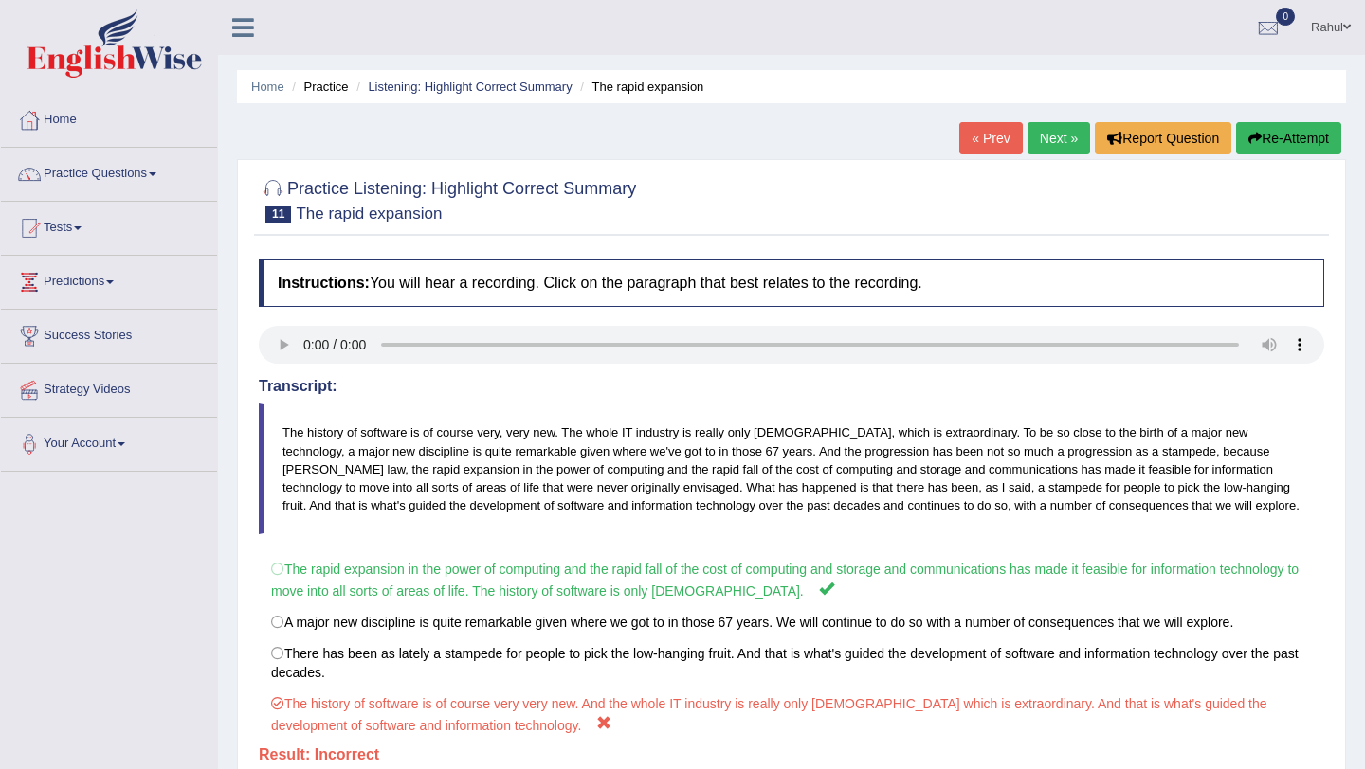
click at [1271, 130] on button "Re-Attempt" at bounding box center [1288, 138] width 105 height 32
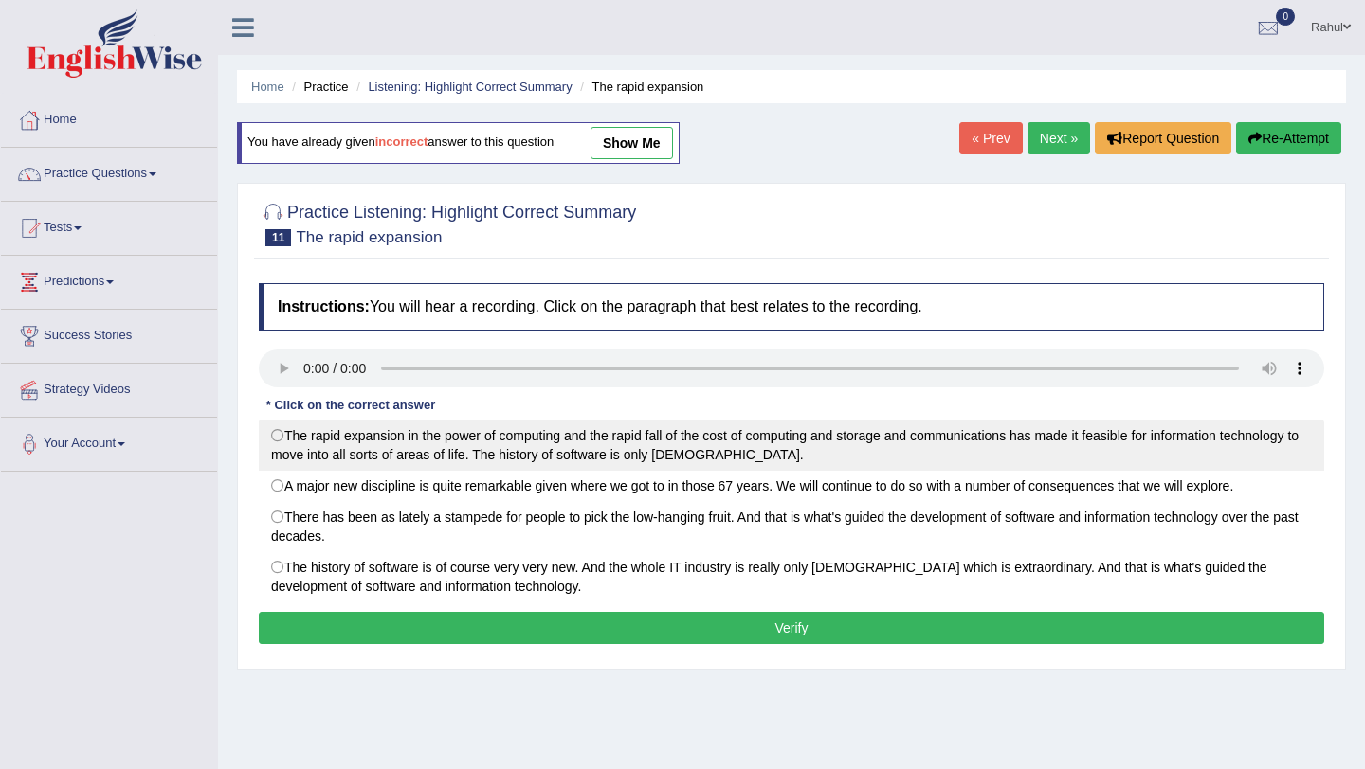
click at [278, 433] on label "The rapid expansion in the power of computing and the rapid fall of the cost of…" at bounding box center [791, 445] width 1065 height 51
radio input "true"
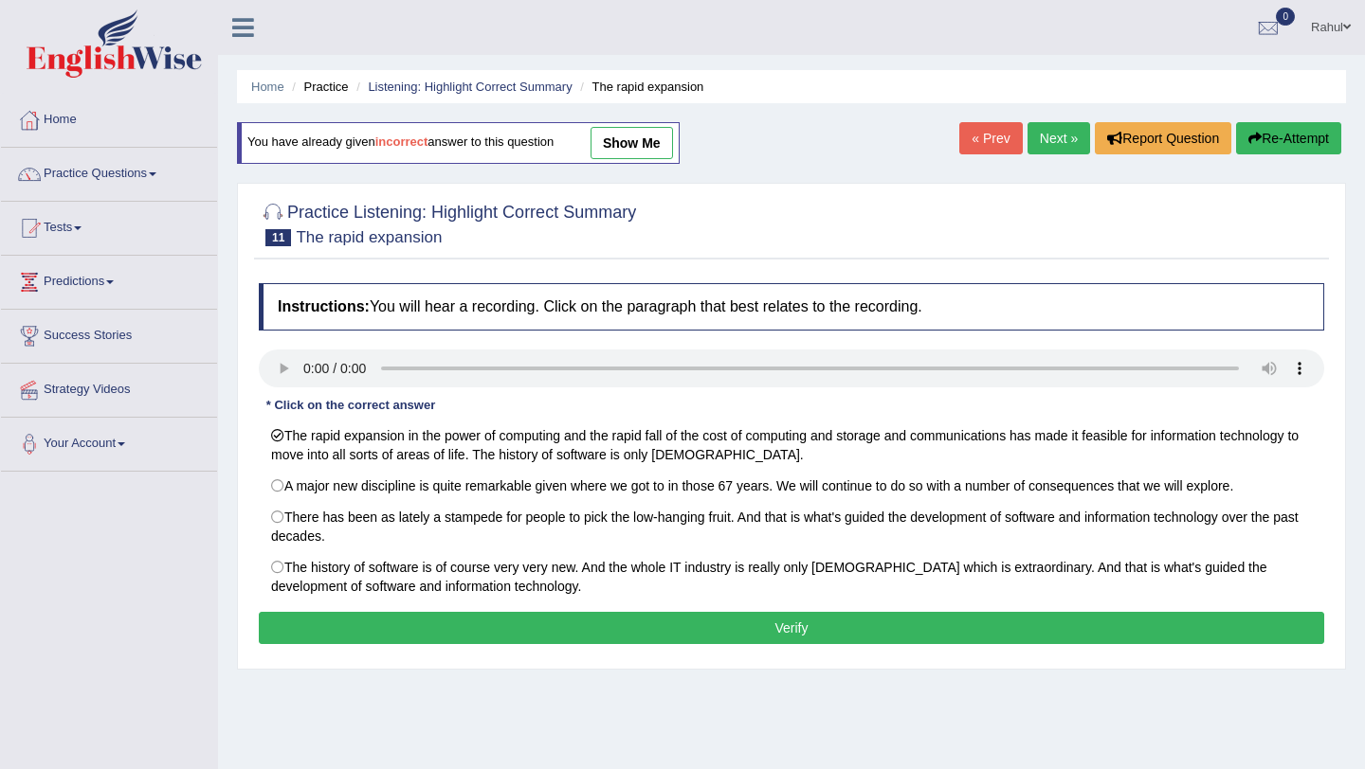
click at [768, 633] on button "Verify" at bounding box center [791, 628] width 1065 height 32
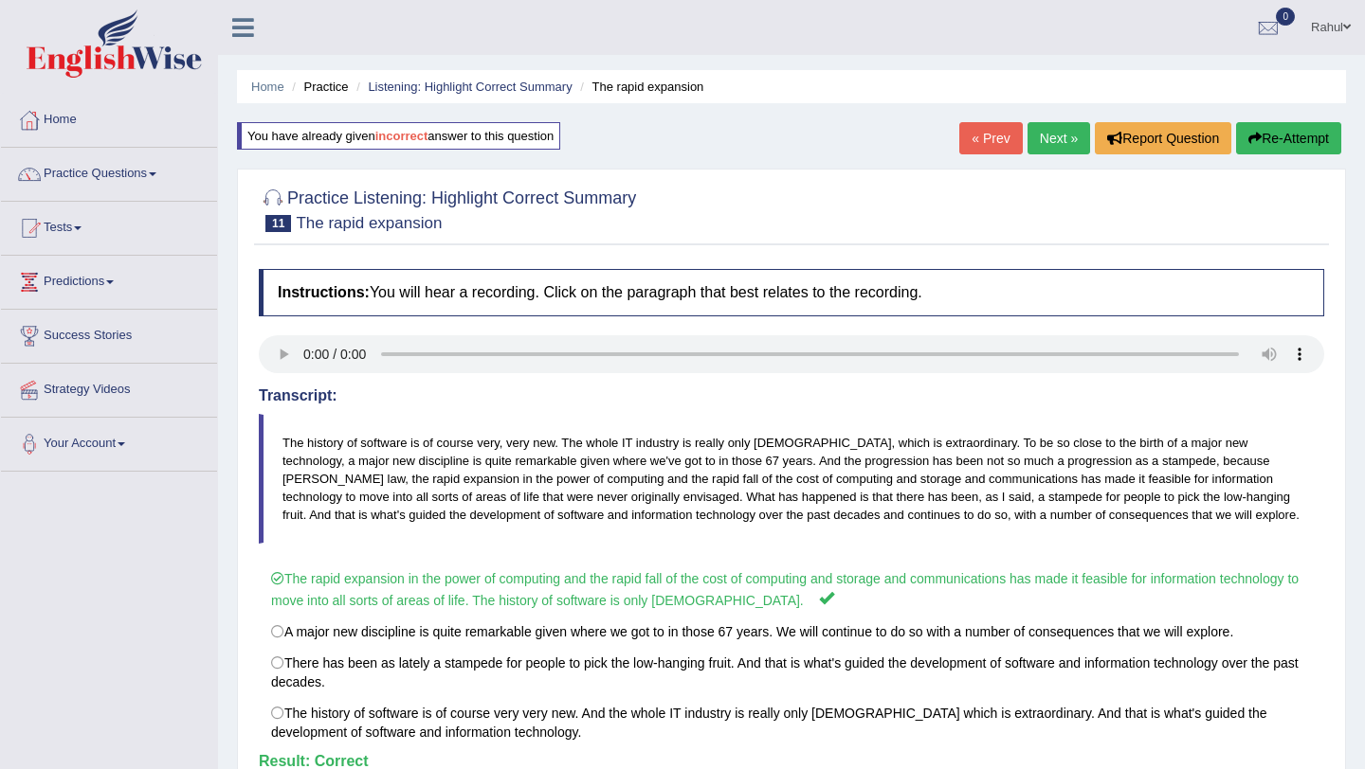
click at [1038, 142] on link "Next »" at bounding box center [1058, 138] width 63 height 32
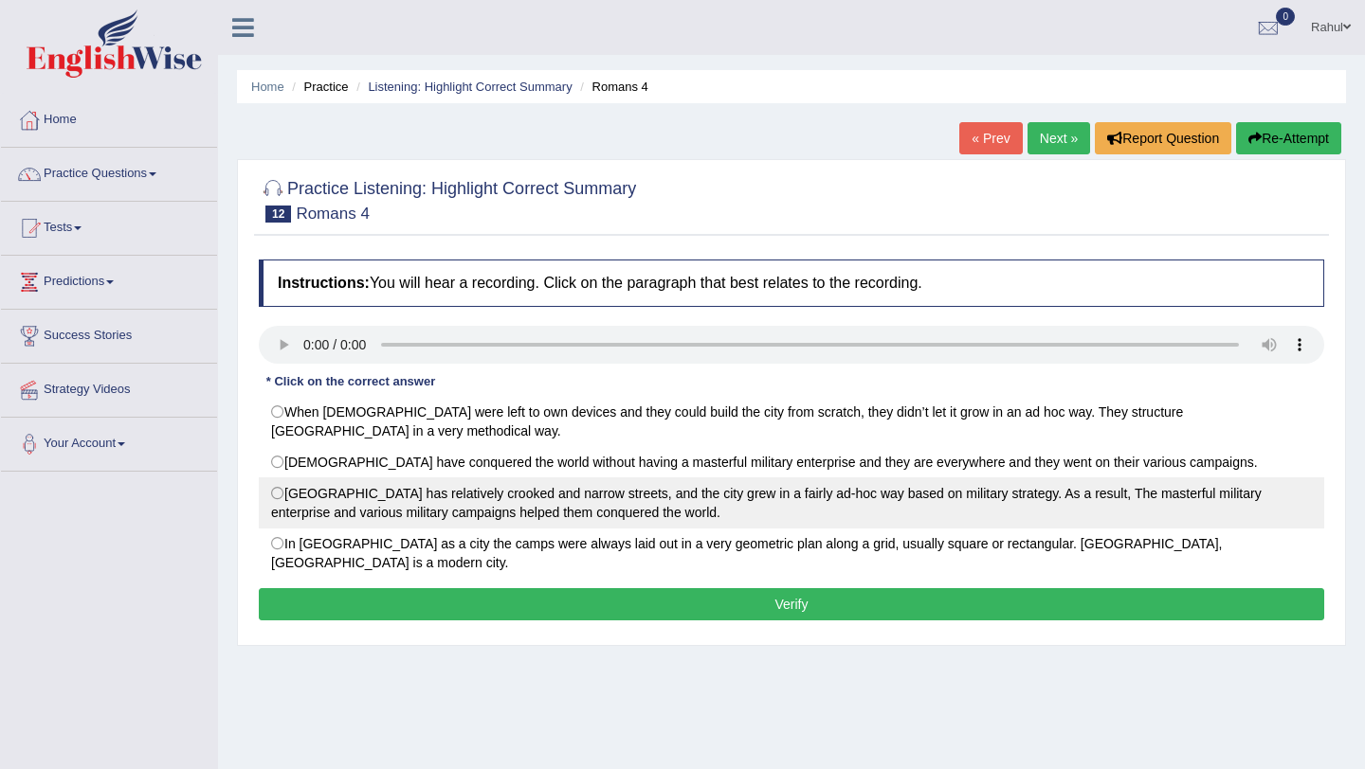
click at [280, 478] on label "[GEOGRAPHIC_DATA] has relatively crooked and narrow streets, and the city grew …" at bounding box center [791, 503] width 1065 height 51
radio input "true"
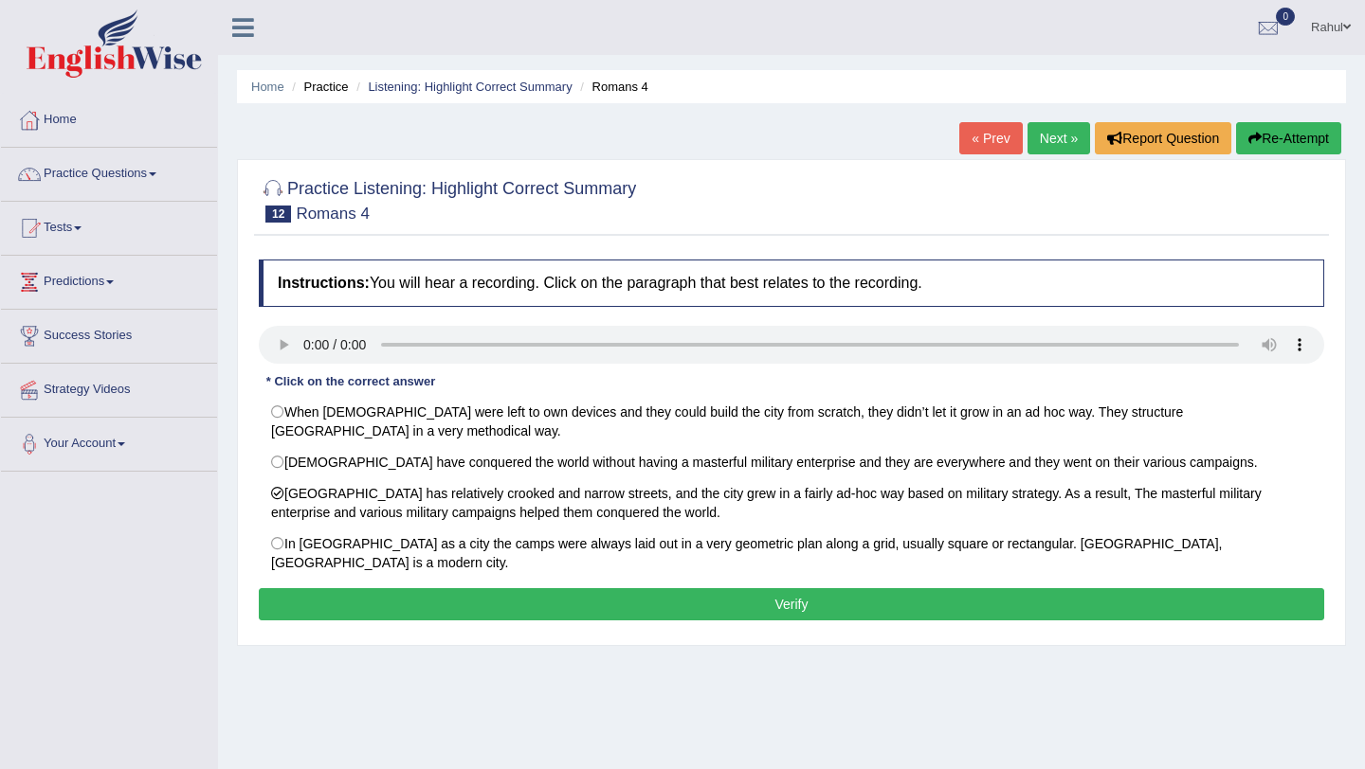
click at [625, 588] on button "Verify" at bounding box center [791, 604] width 1065 height 32
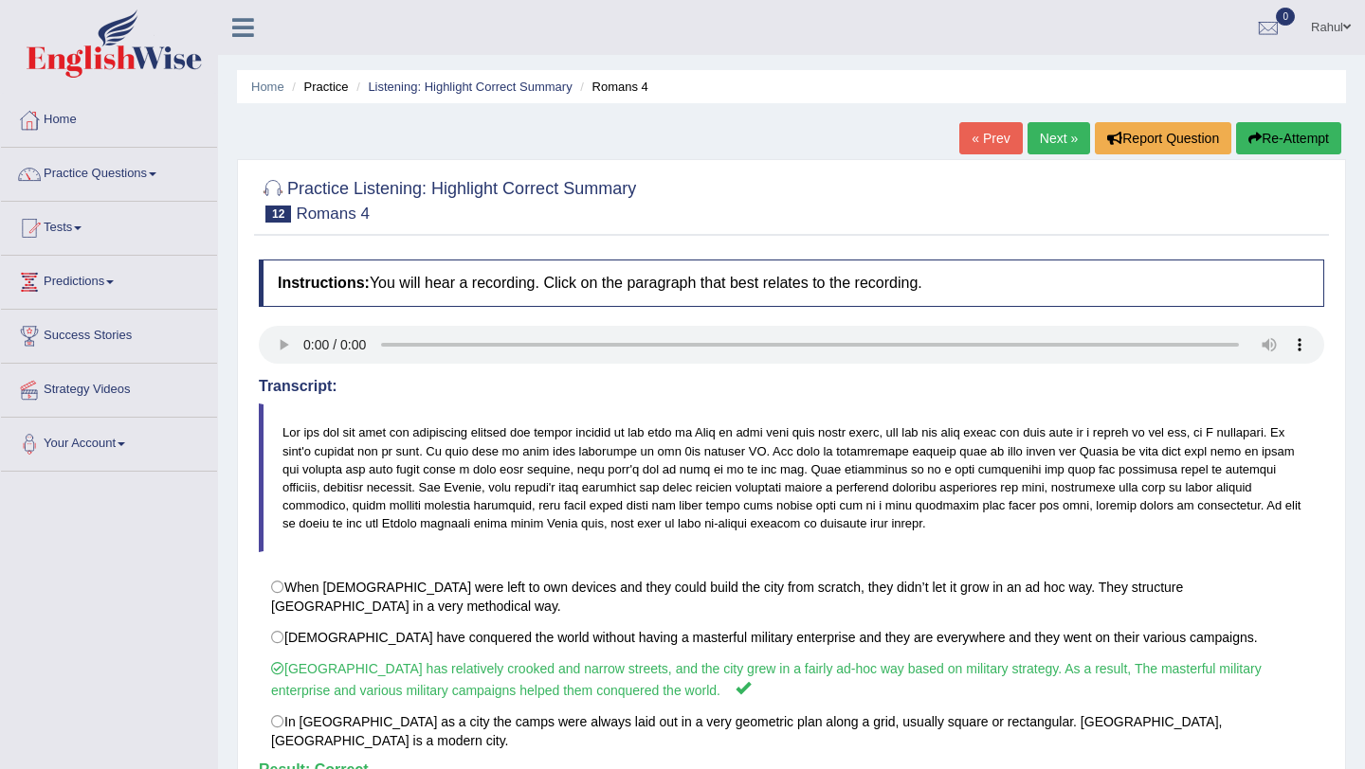
click at [1053, 141] on link "Next »" at bounding box center [1058, 138] width 63 height 32
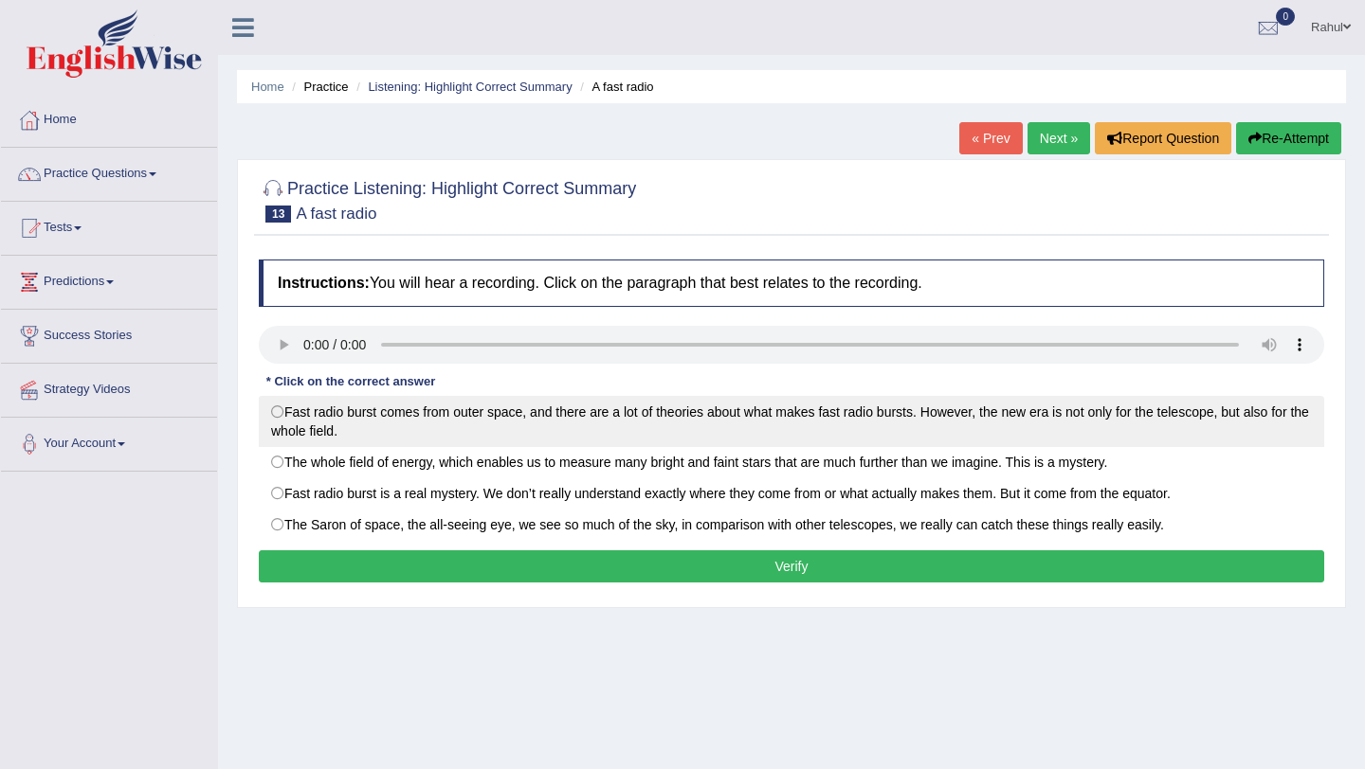
click at [278, 412] on label "Fast radio burst comes from outer space, and there are a lot of theories about …" at bounding box center [791, 421] width 1065 height 51
radio input "true"
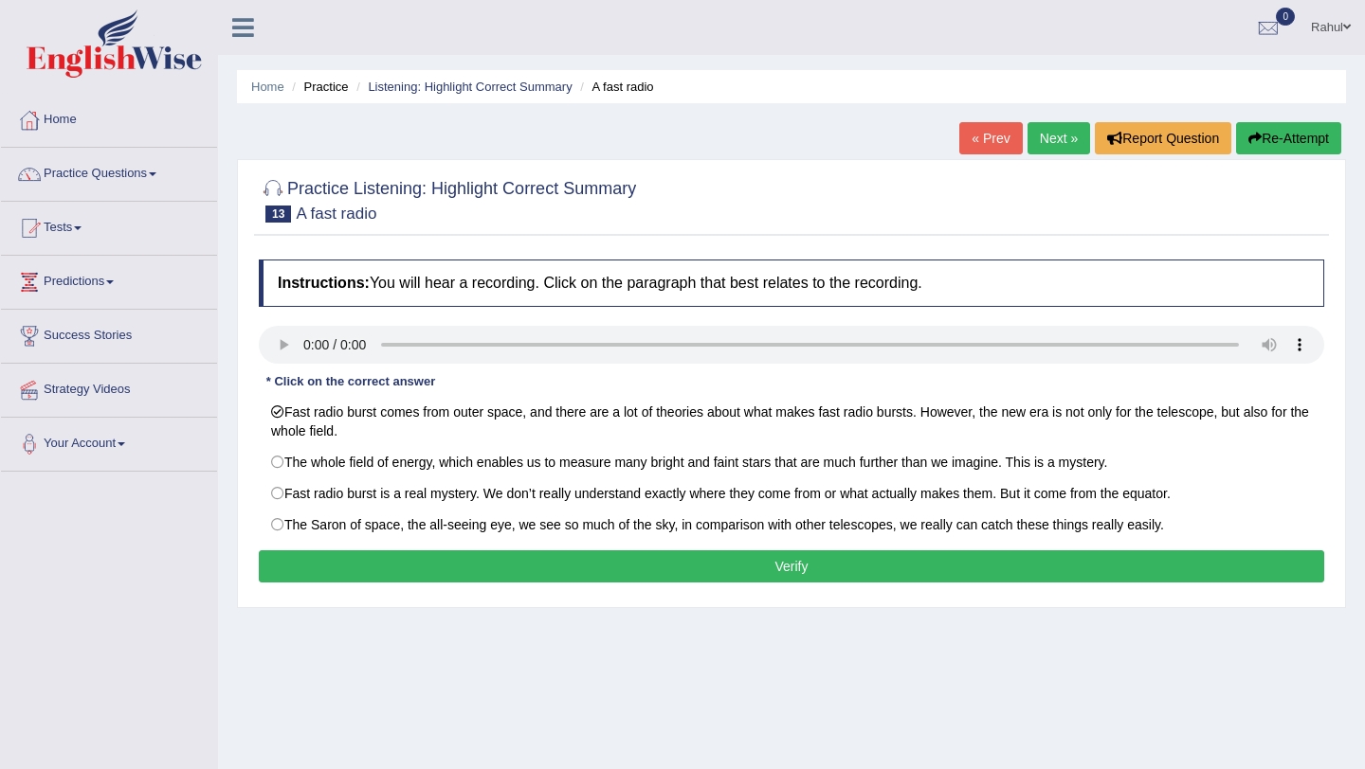
click at [747, 562] on button "Verify" at bounding box center [791, 567] width 1065 height 32
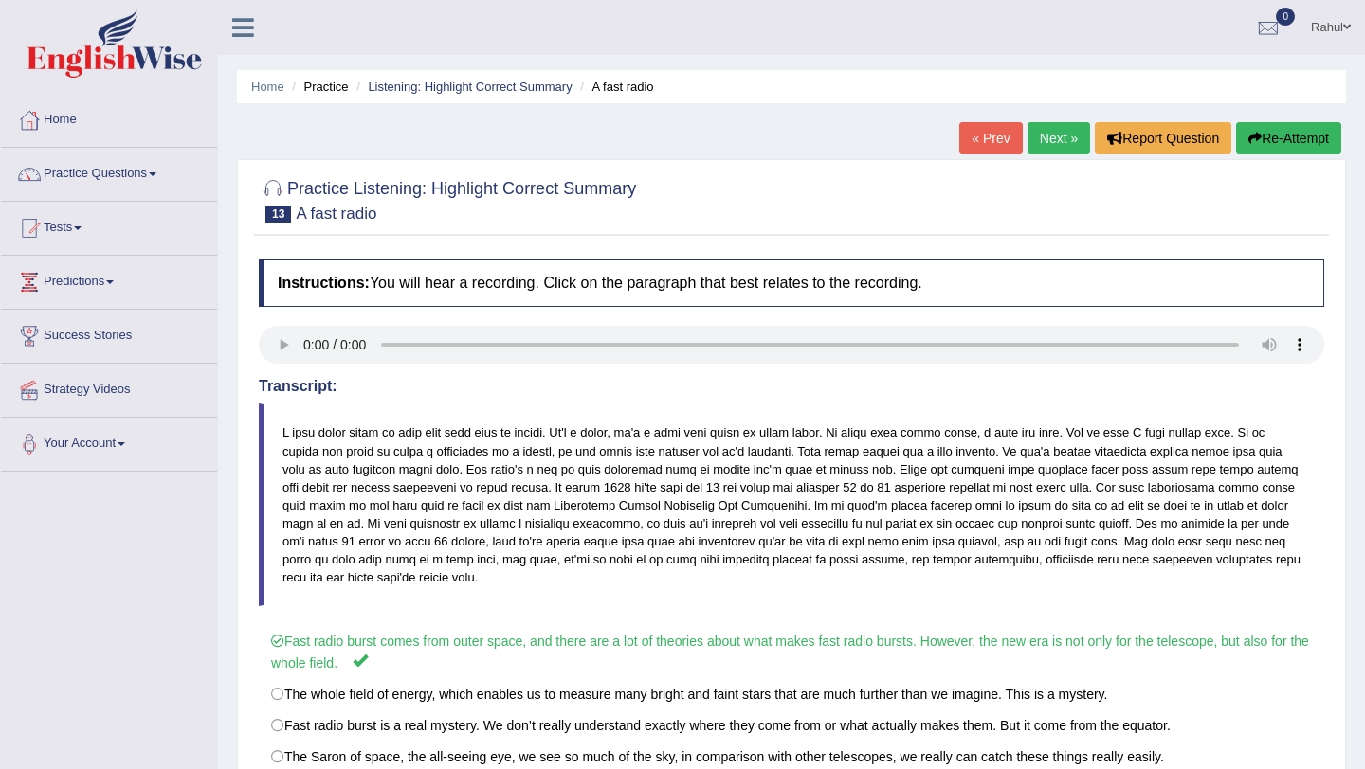
click at [1055, 138] on link "Next »" at bounding box center [1058, 138] width 63 height 32
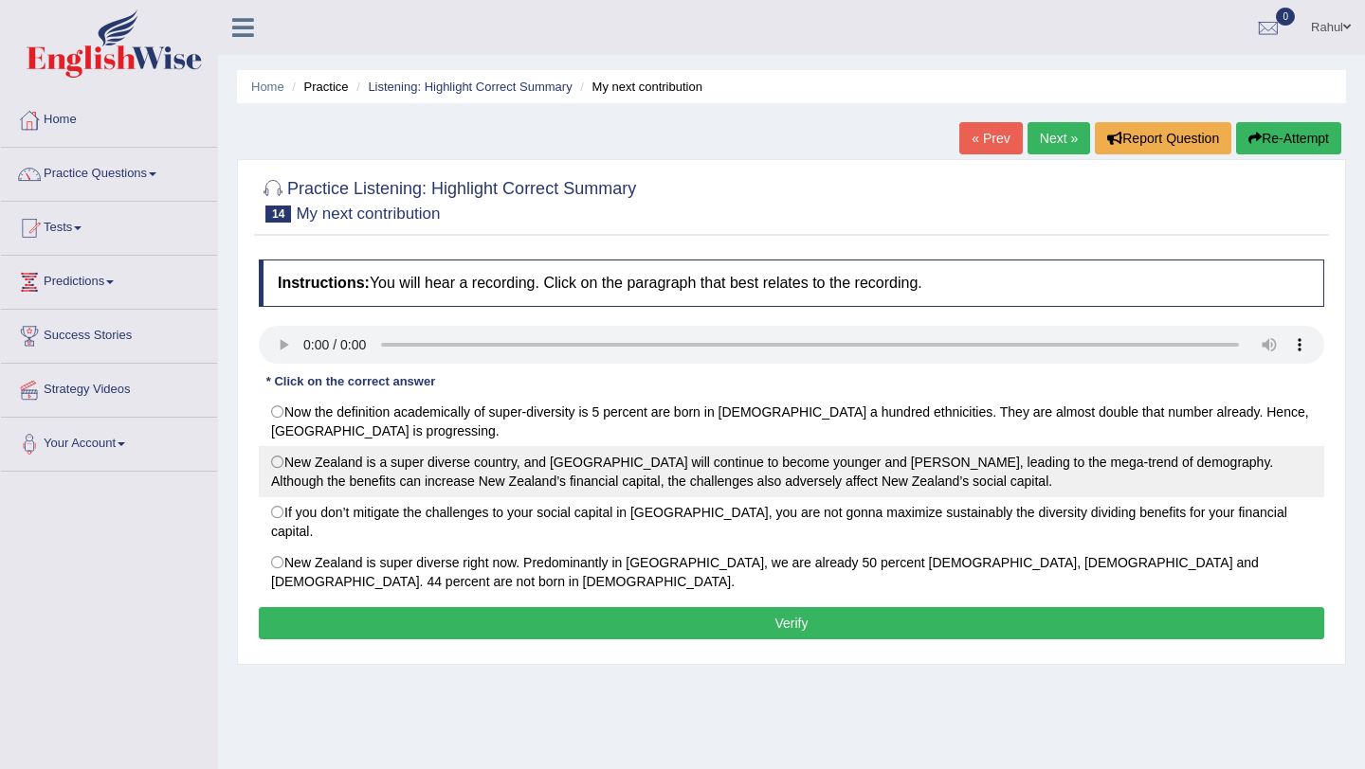
click at [277, 462] on label "New Zealand is a super diverse country, and [GEOGRAPHIC_DATA] will continue to …" at bounding box center [791, 471] width 1065 height 51
radio input "true"
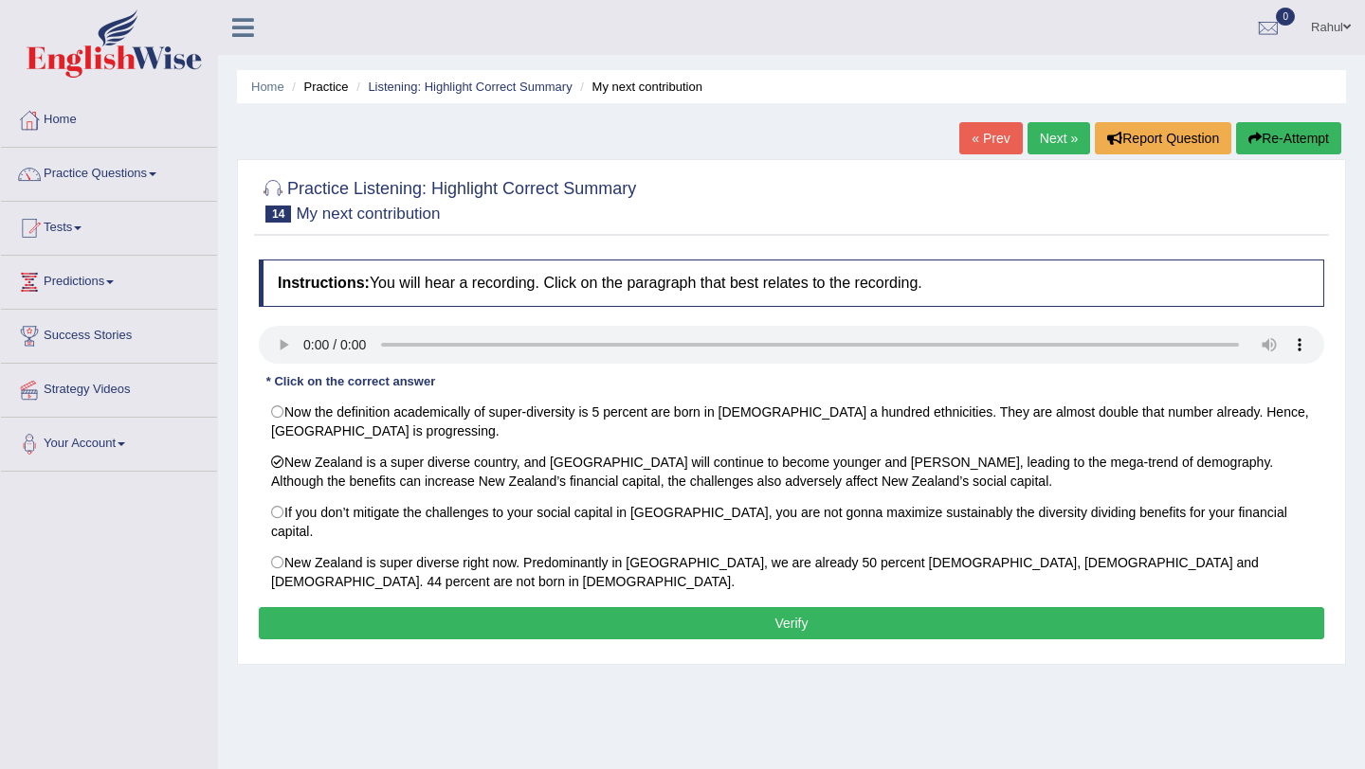
click at [663, 607] on button "Verify" at bounding box center [791, 623] width 1065 height 32
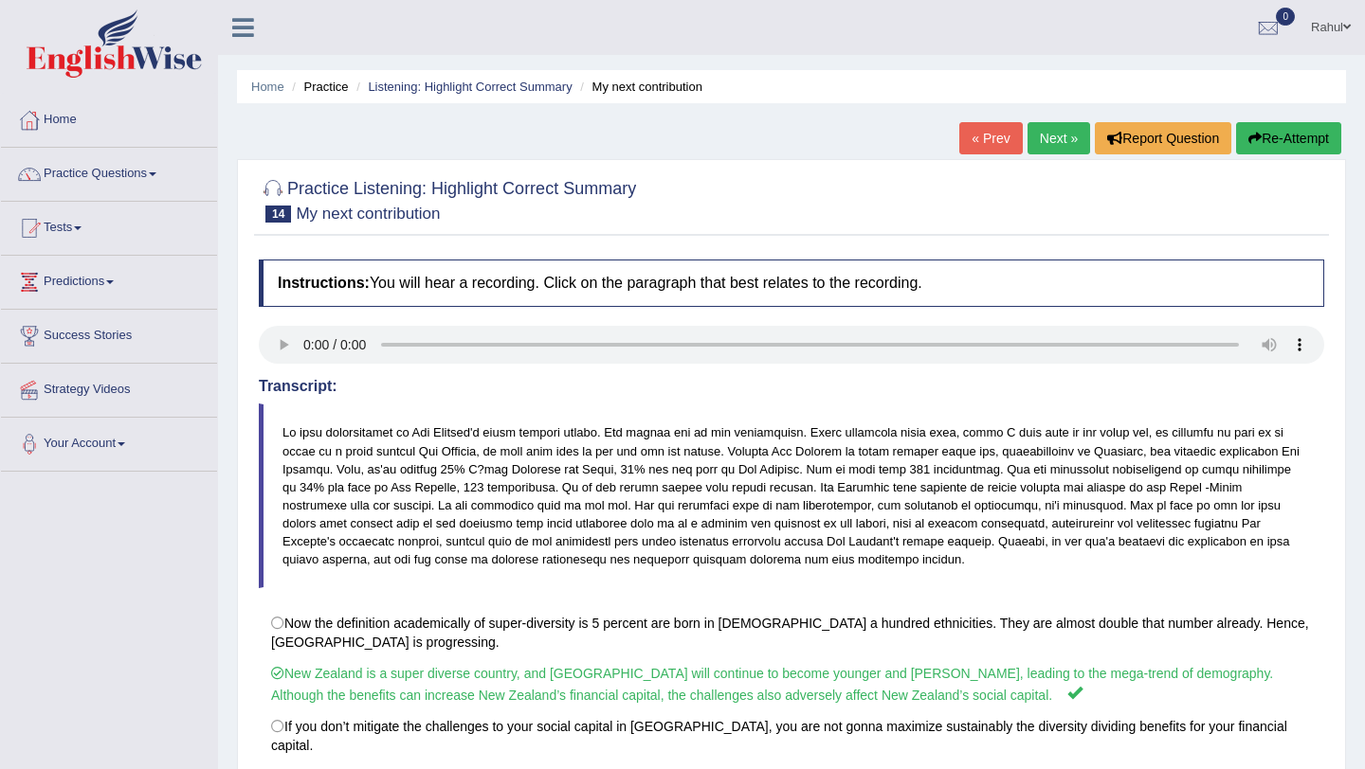
click at [1037, 145] on link "Next »" at bounding box center [1058, 138] width 63 height 32
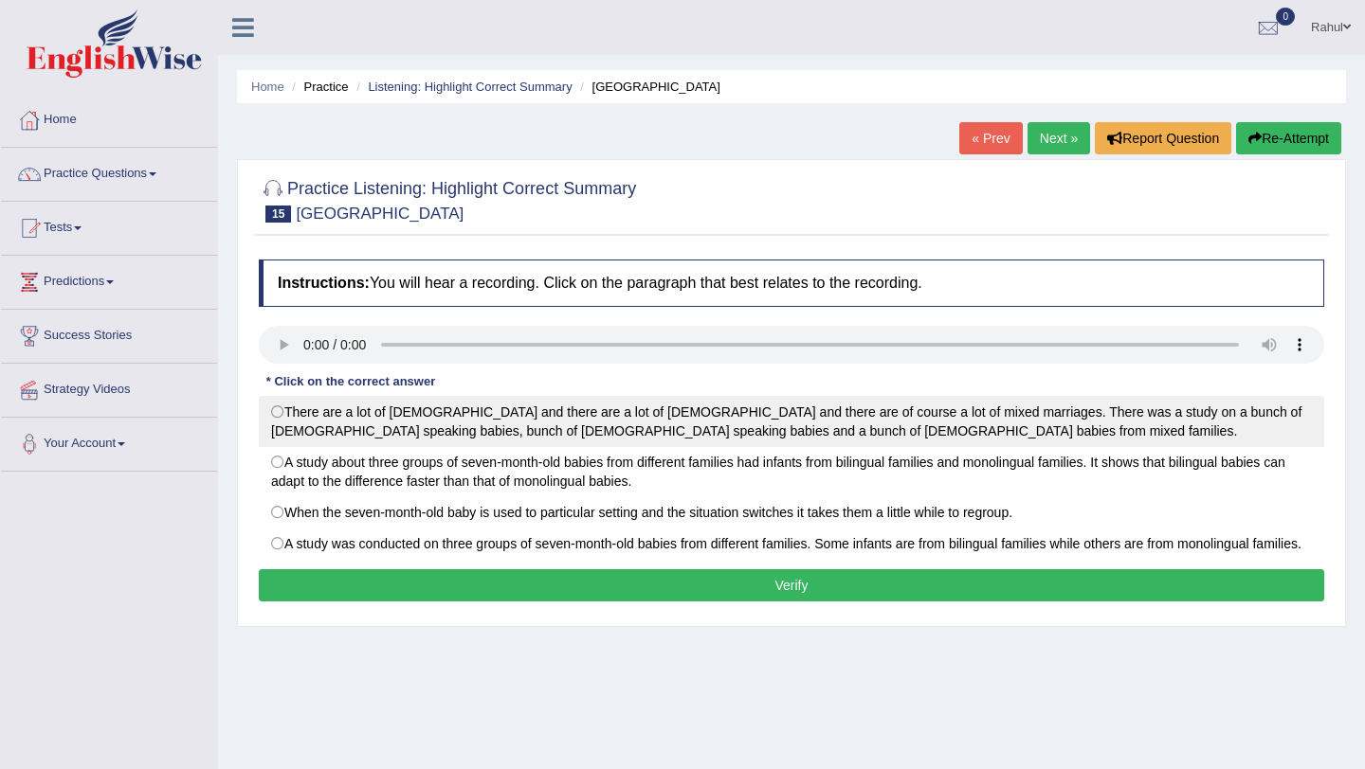
click at [277, 407] on label "There are a lot of [DEMOGRAPHIC_DATA] and there are a lot of [DEMOGRAPHIC_DATA]…" at bounding box center [791, 421] width 1065 height 51
radio input "true"
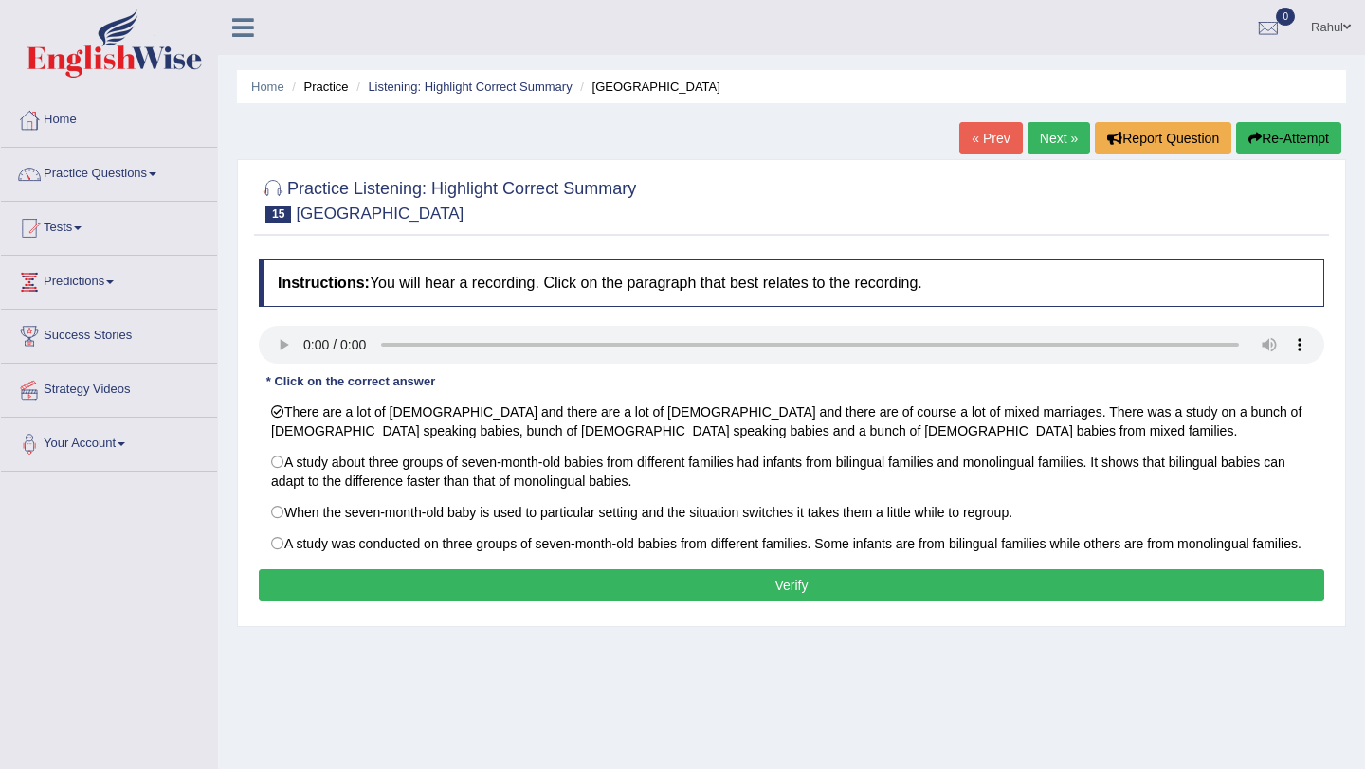
click at [683, 602] on button "Verify" at bounding box center [791, 585] width 1065 height 32
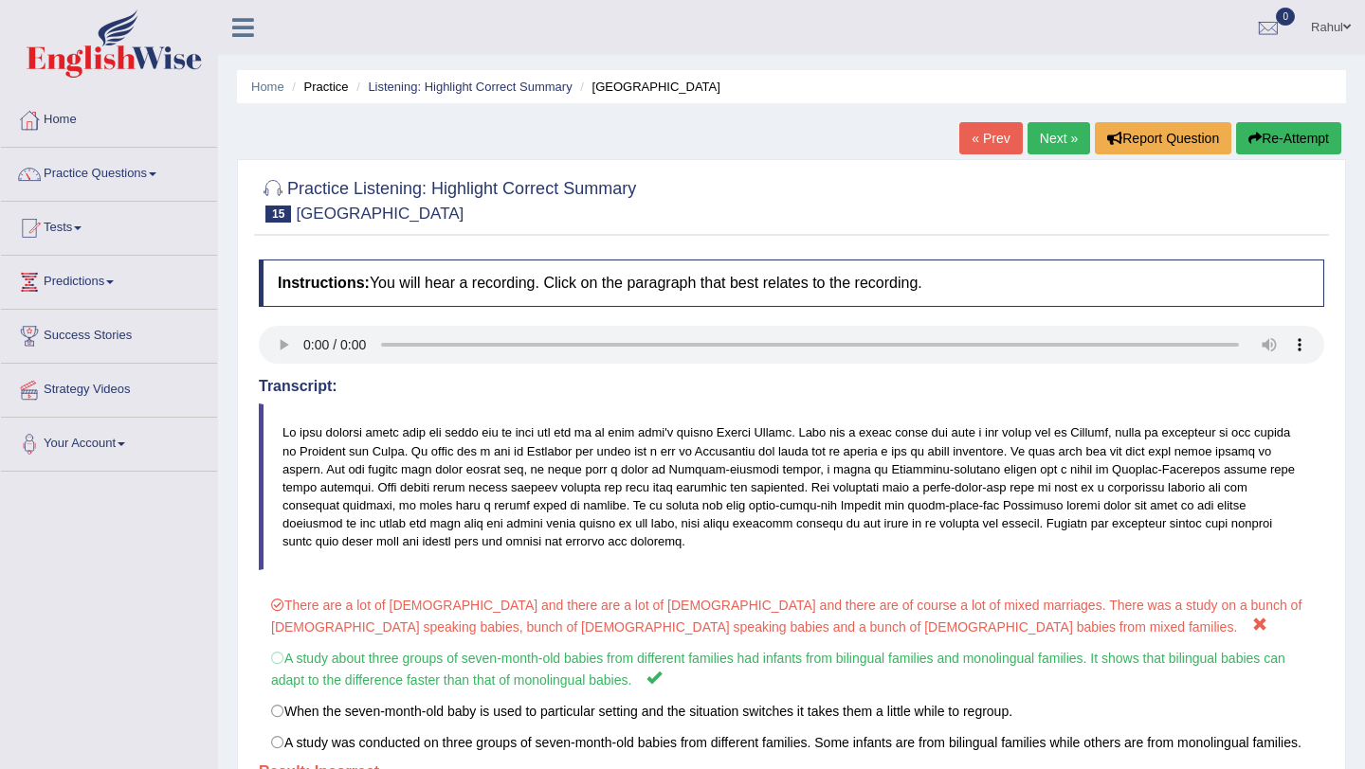
click at [1277, 143] on button "Re-Attempt" at bounding box center [1288, 138] width 105 height 32
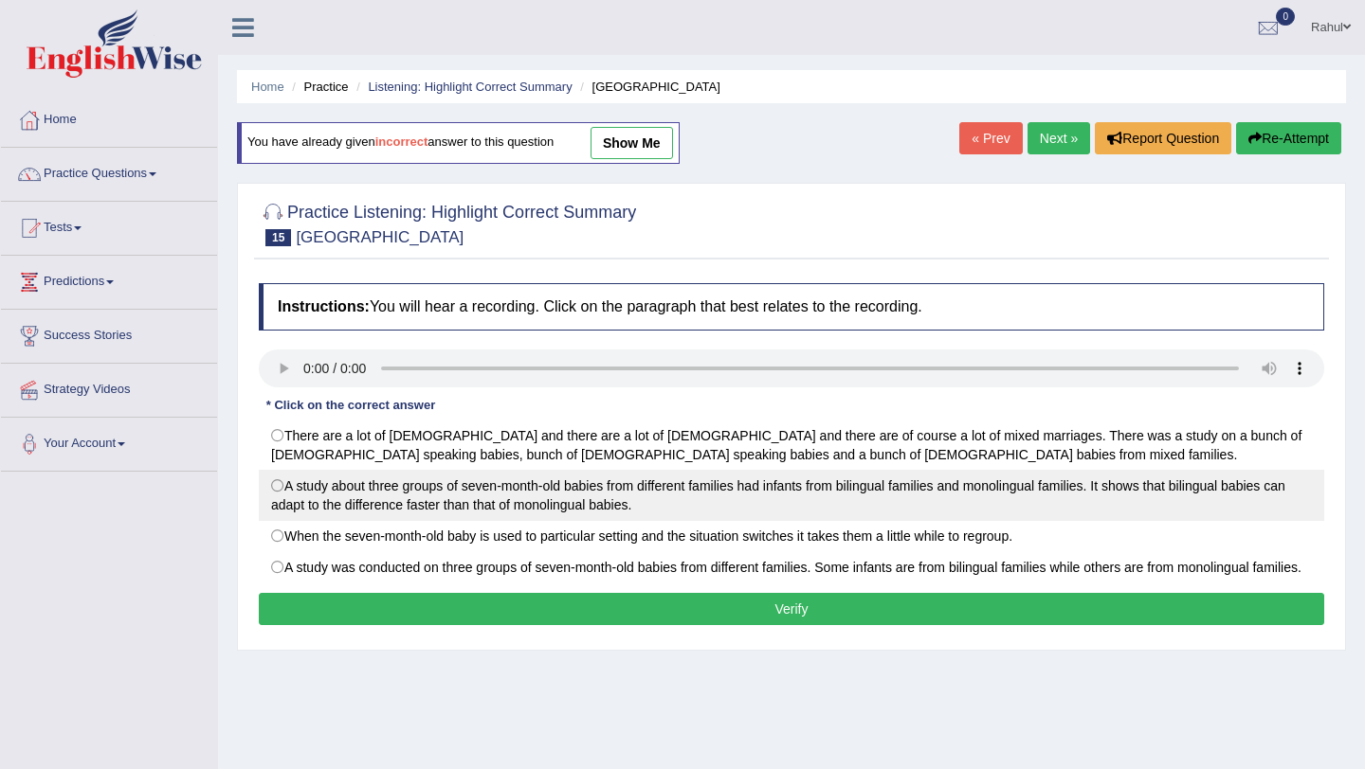
click at [280, 484] on label "A study about three groups of seven-month-old babies from different families ha…" at bounding box center [791, 495] width 1065 height 51
radio input "true"
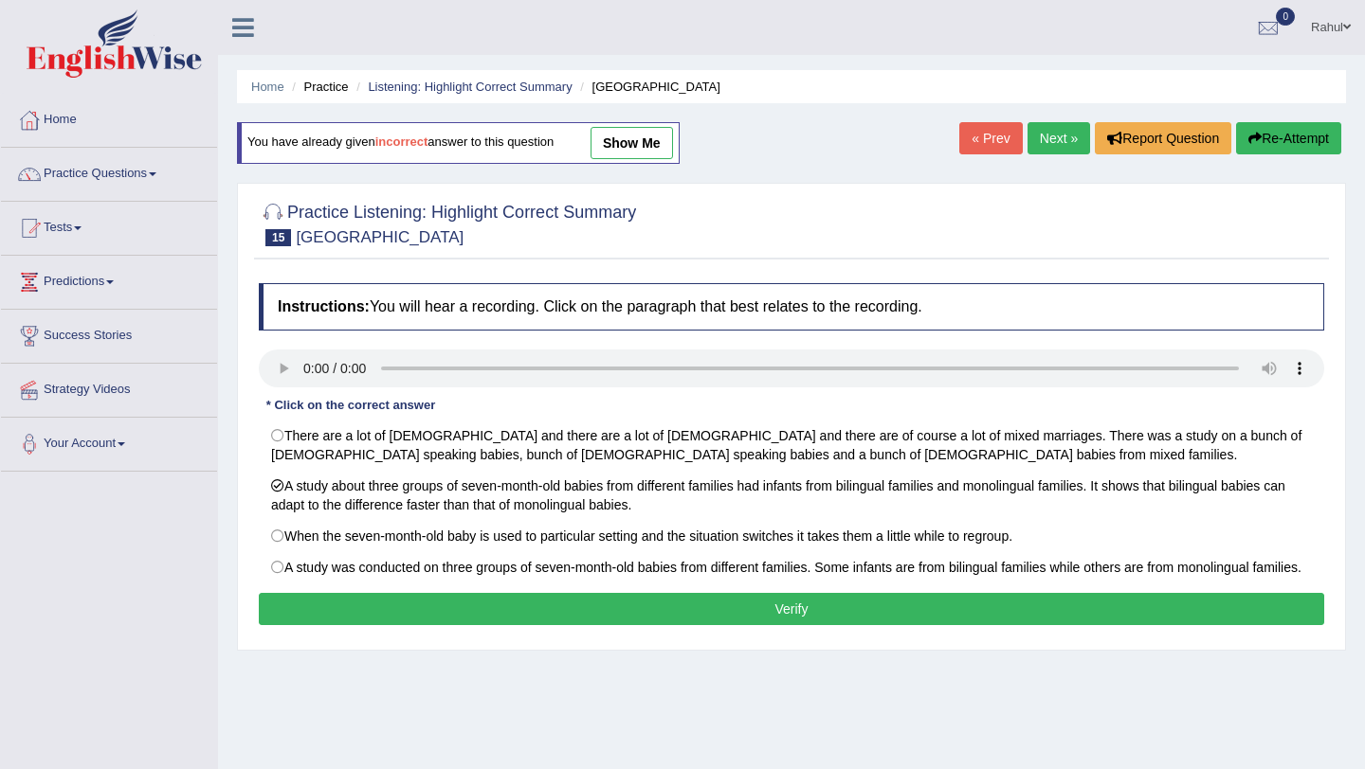
click at [773, 624] on button "Verify" at bounding box center [791, 609] width 1065 height 32
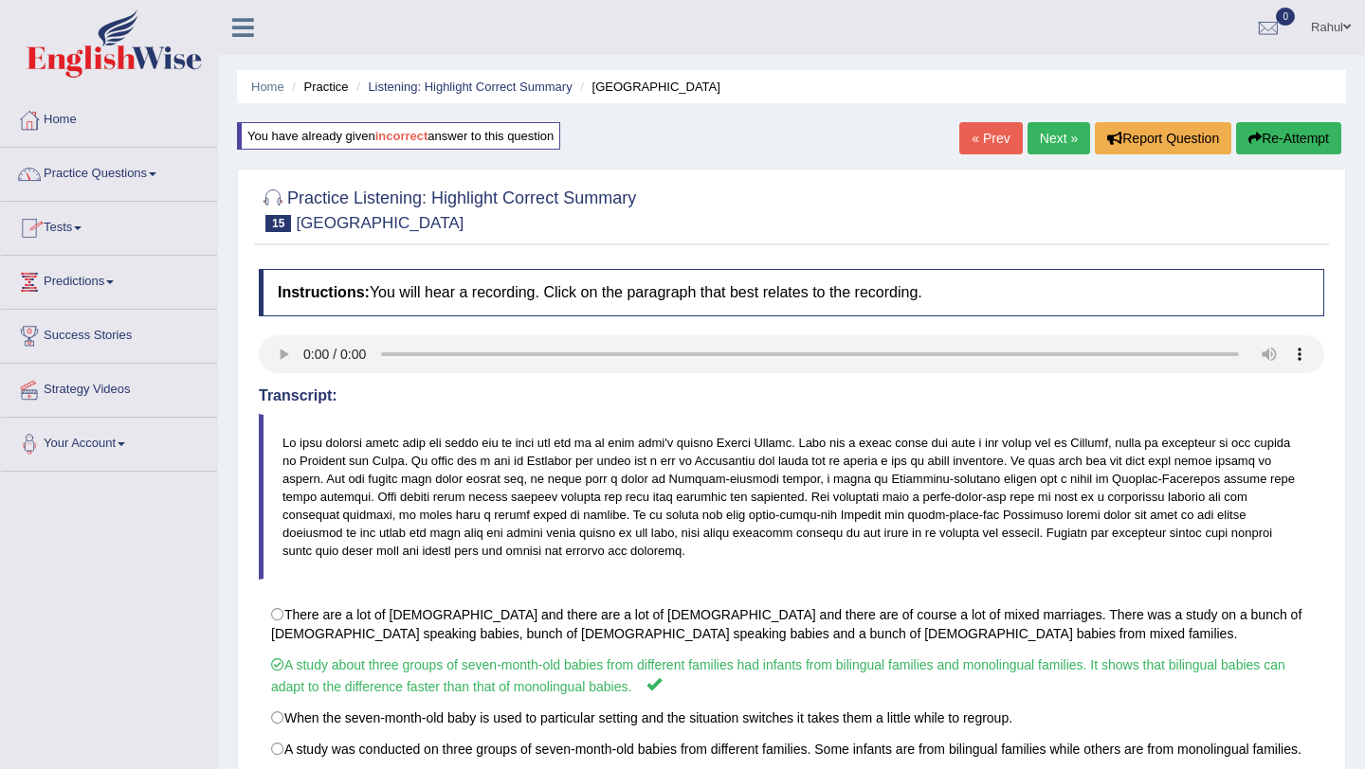
click at [1049, 138] on link "Next »" at bounding box center [1058, 138] width 63 height 32
